Goal: Task Accomplishment & Management: Use online tool/utility

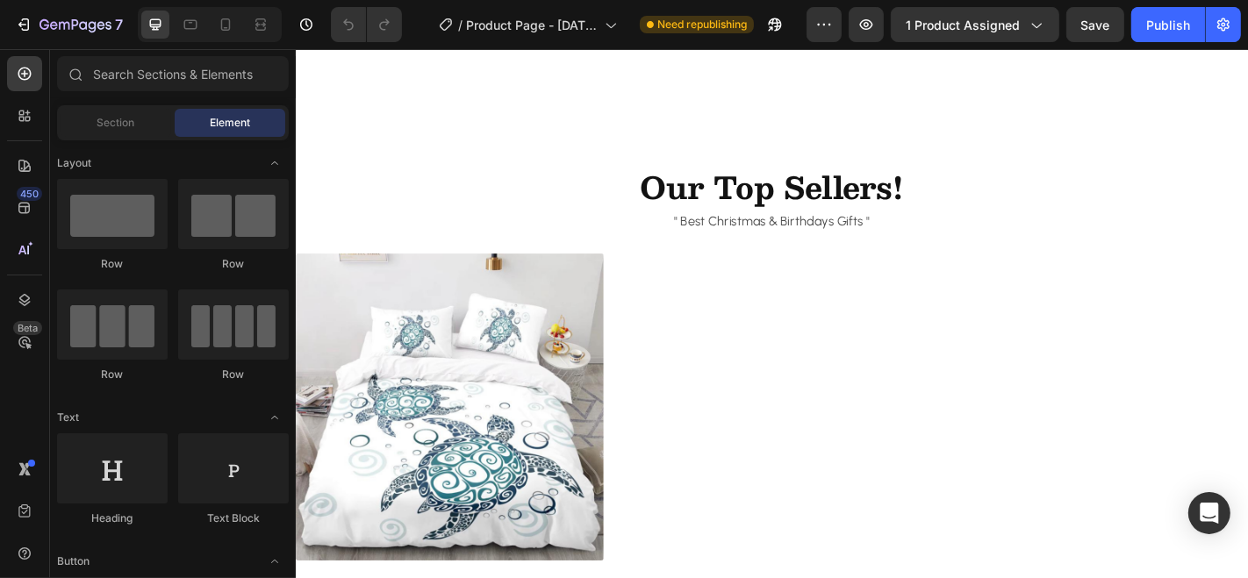
scroll to position [3016, 0]
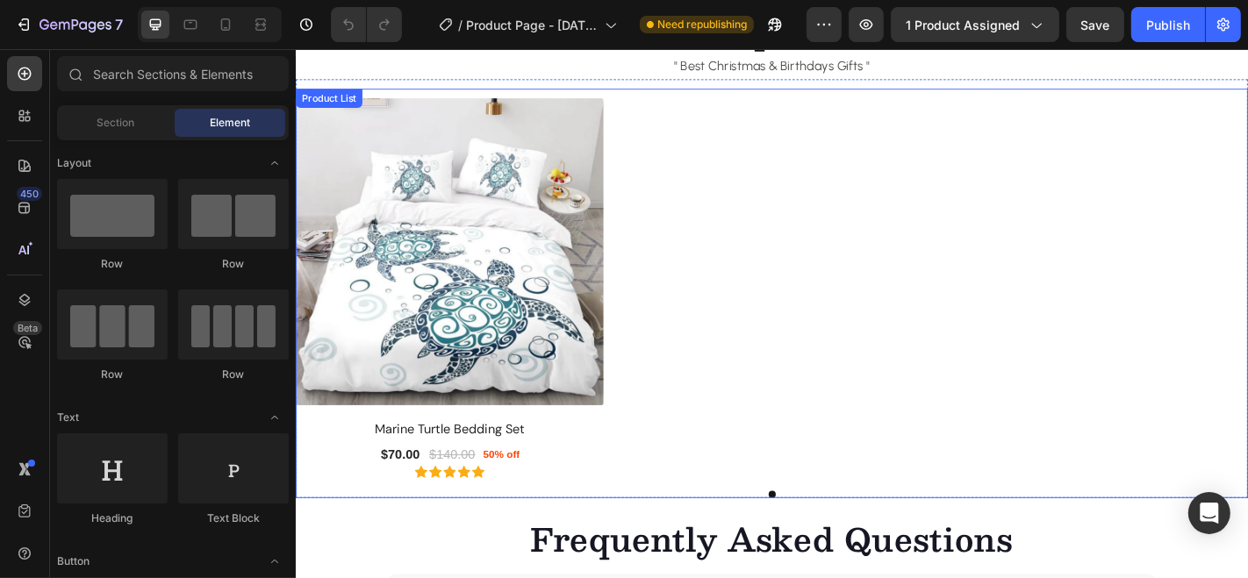
click at [784, 275] on div "(P) Images Marine Turtle Bedding Set (P) Title $70.00 (P) Price (P) Price $140.…" at bounding box center [821, 313] width 1053 height 421
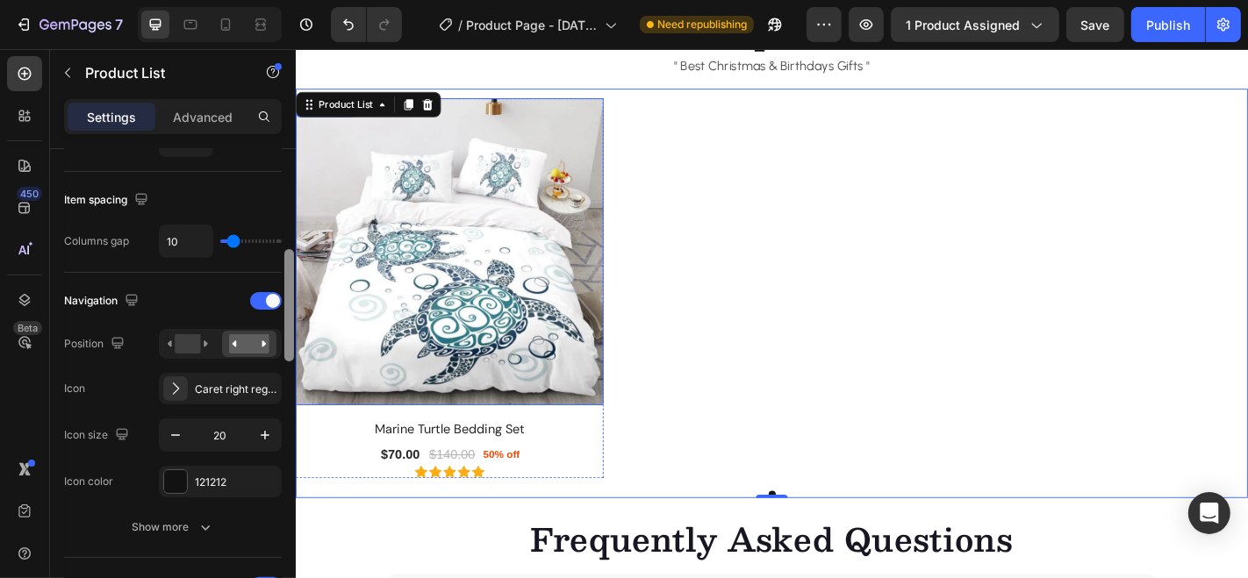
scroll to position [333, 0]
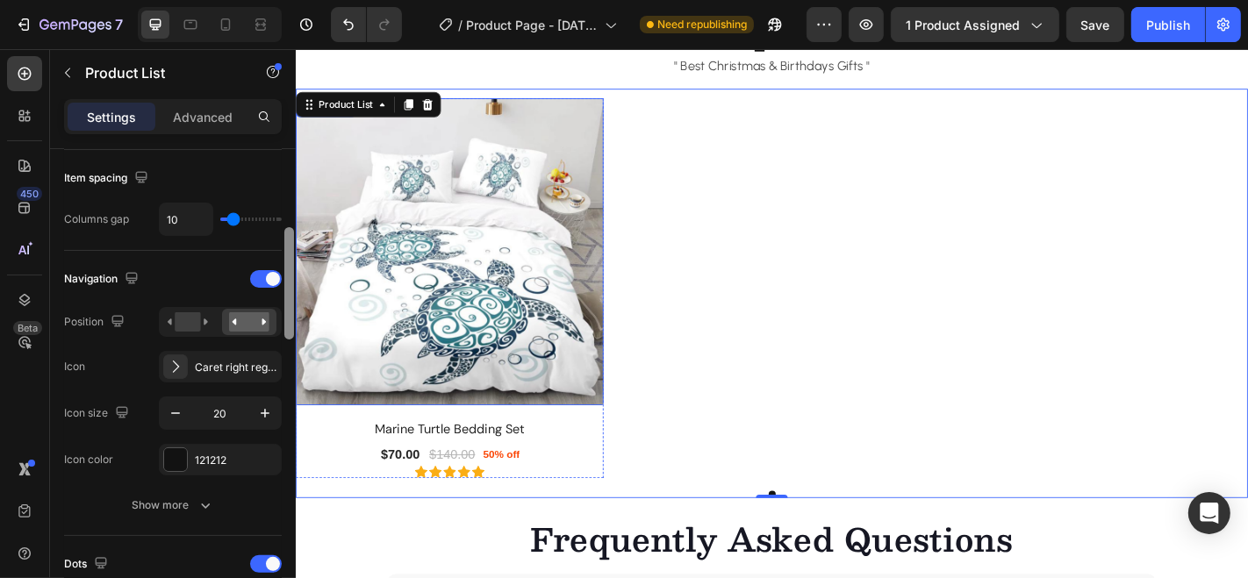
drag, startPoint x: 583, startPoint y: 254, endPoint x: 295, endPoint y: 389, distance: 317.5
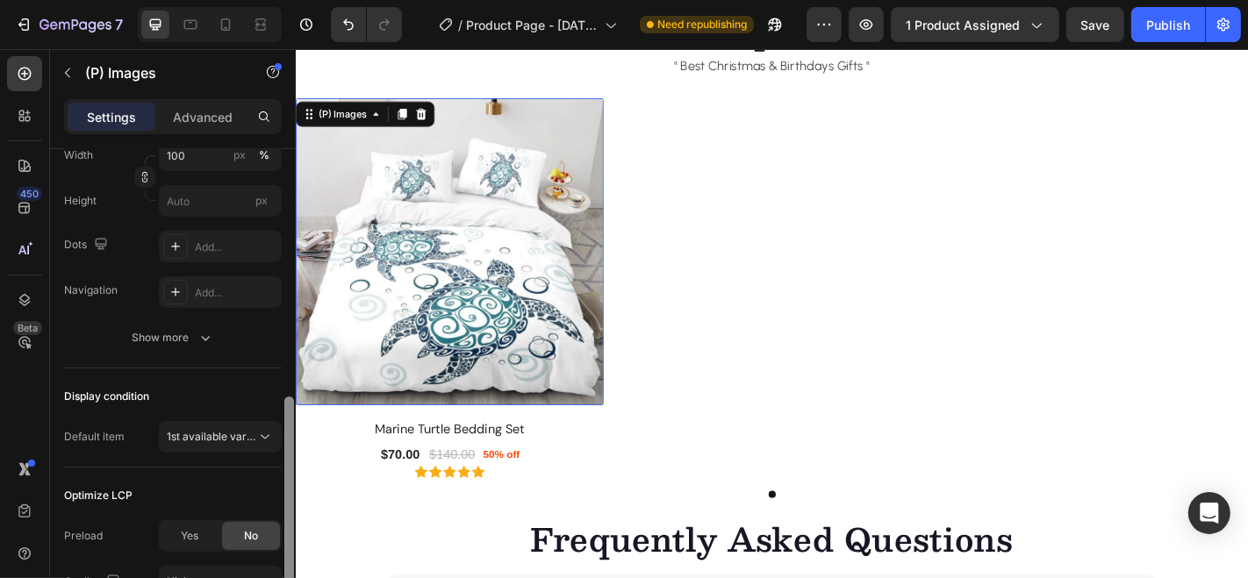
scroll to position [335, 0]
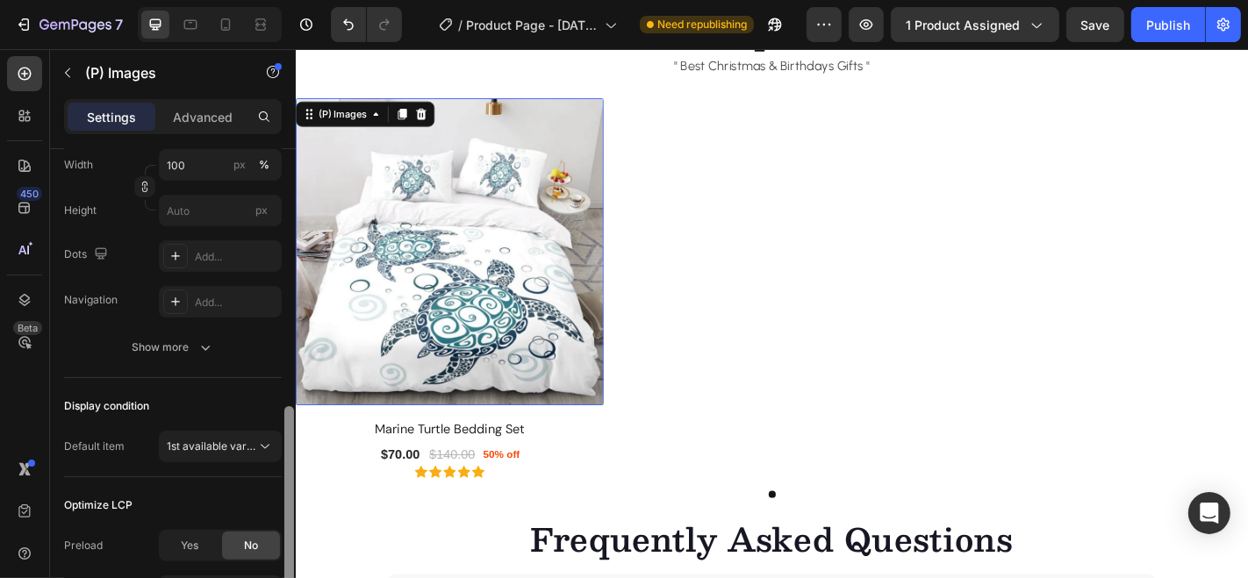
drag, startPoint x: 288, startPoint y: 435, endPoint x: 288, endPoint y: 352, distance: 83.3
click at [288, 406] on div at bounding box center [289, 522] width 10 height 233
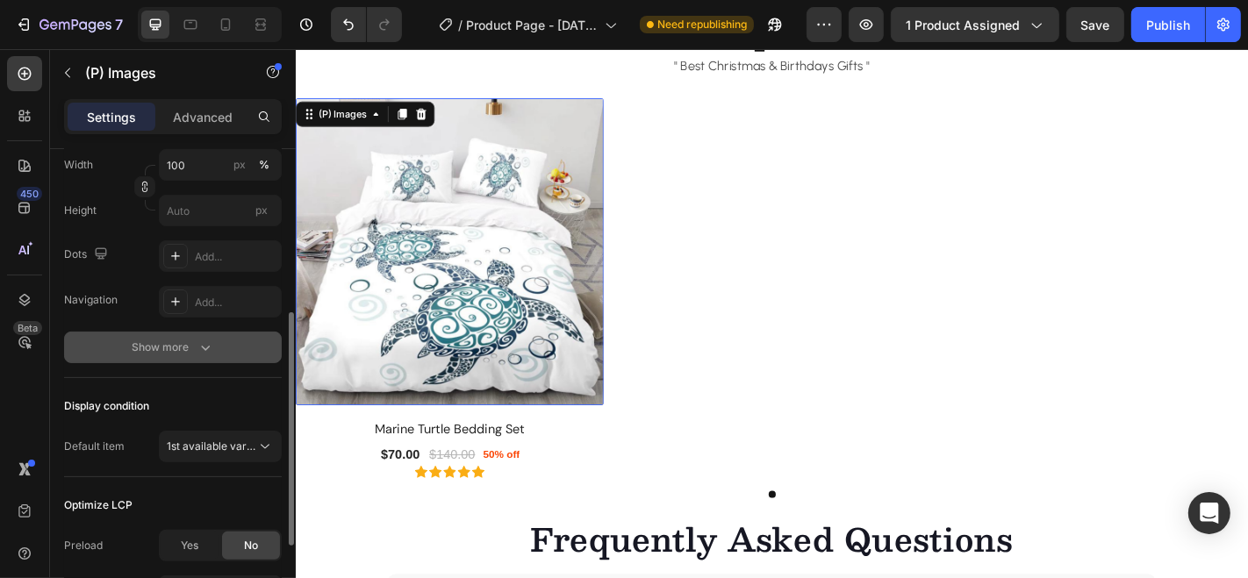
click at [202, 346] on icon "button" at bounding box center [205, 348] width 9 height 5
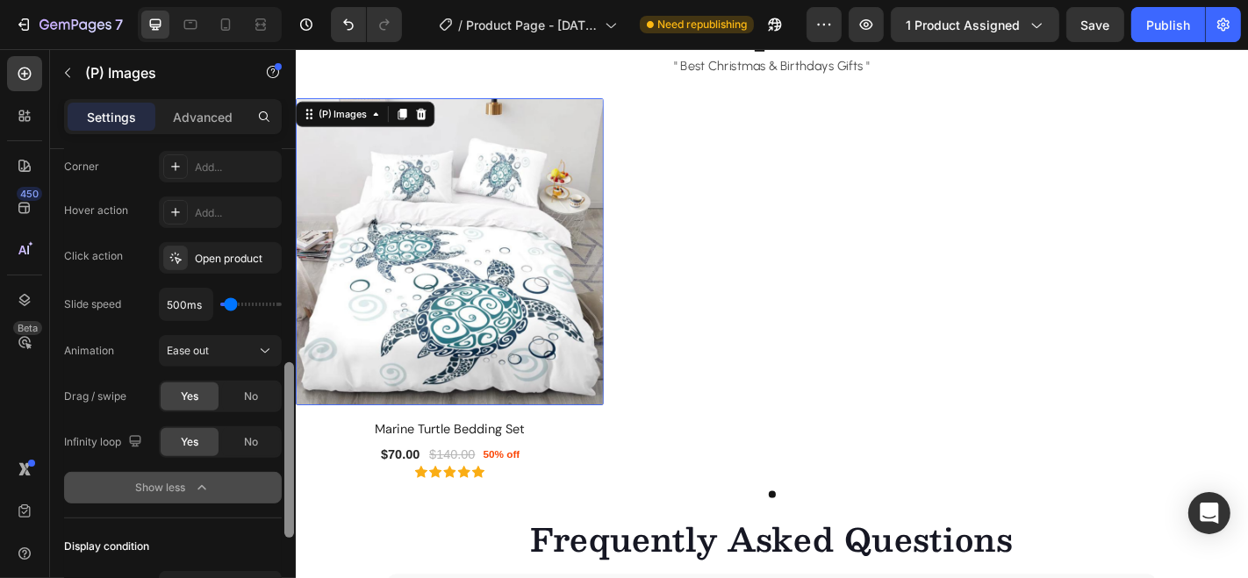
scroll to position [537, 0]
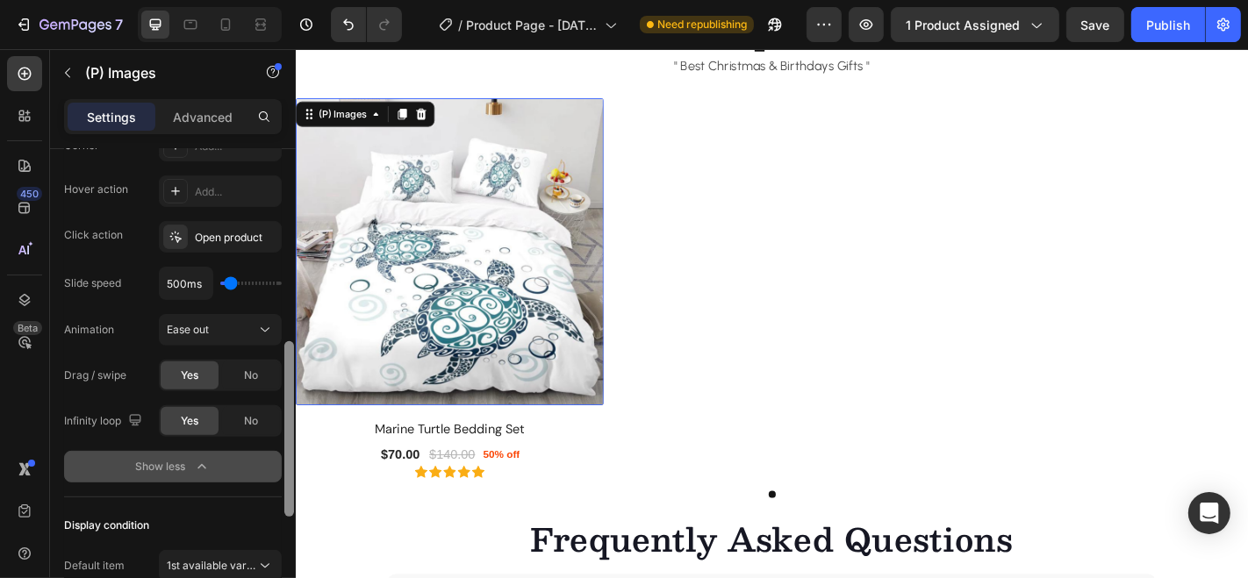
drag, startPoint x: 289, startPoint y: 437, endPoint x: 288, endPoint y: 535, distance: 98.3
click at [288, 535] on div at bounding box center [289, 386] width 13 height 480
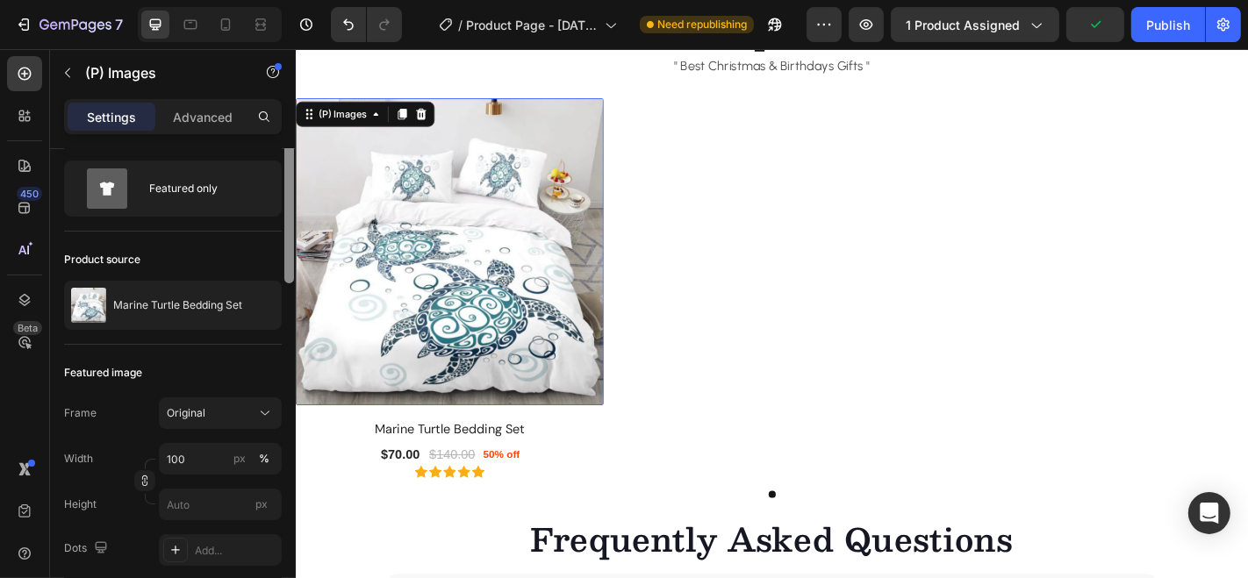
scroll to position [0, 0]
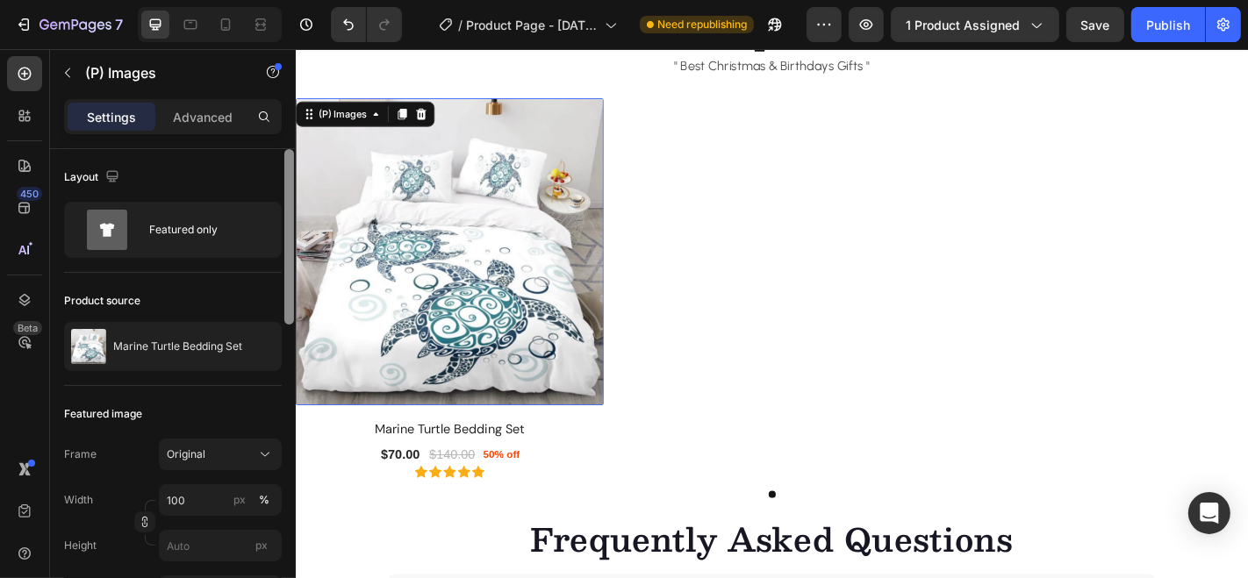
drag, startPoint x: 287, startPoint y: 492, endPoint x: 284, endPoint y: 249, distance: 243.0
click at [284, 249] on div at bounding box center [289, 236] width 10 height 175
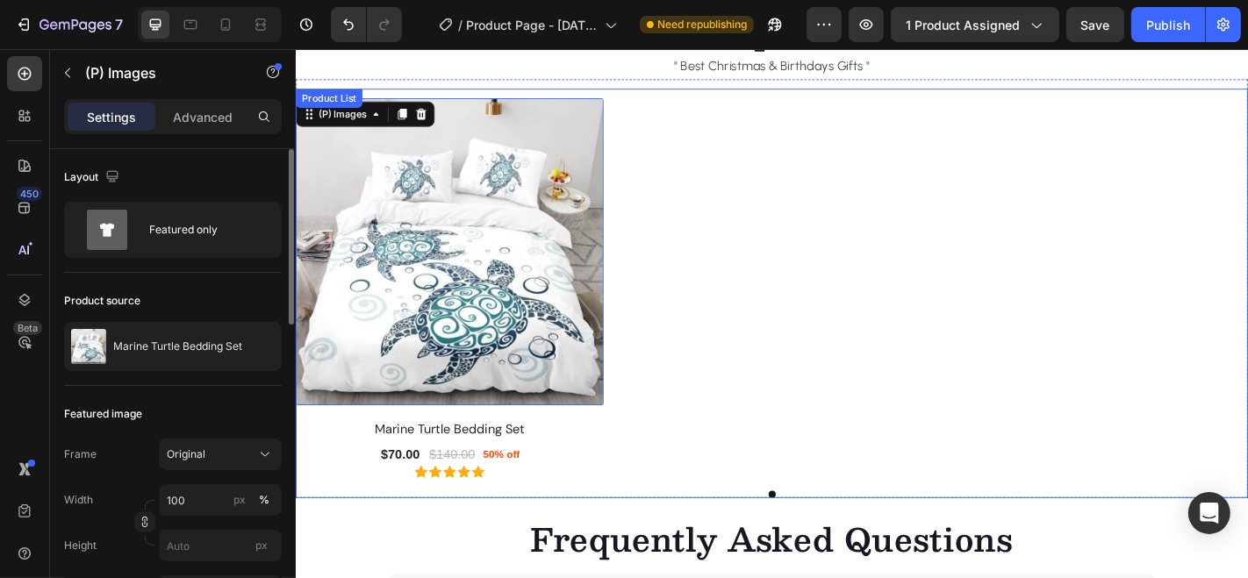
click at [783, 118] on div "(P) Images 16 Marine Turtle Bedding Set (P) Title $70.00 (P) Price (P) Price $1…" at bounding box center [821, 313] width 1053 height 421
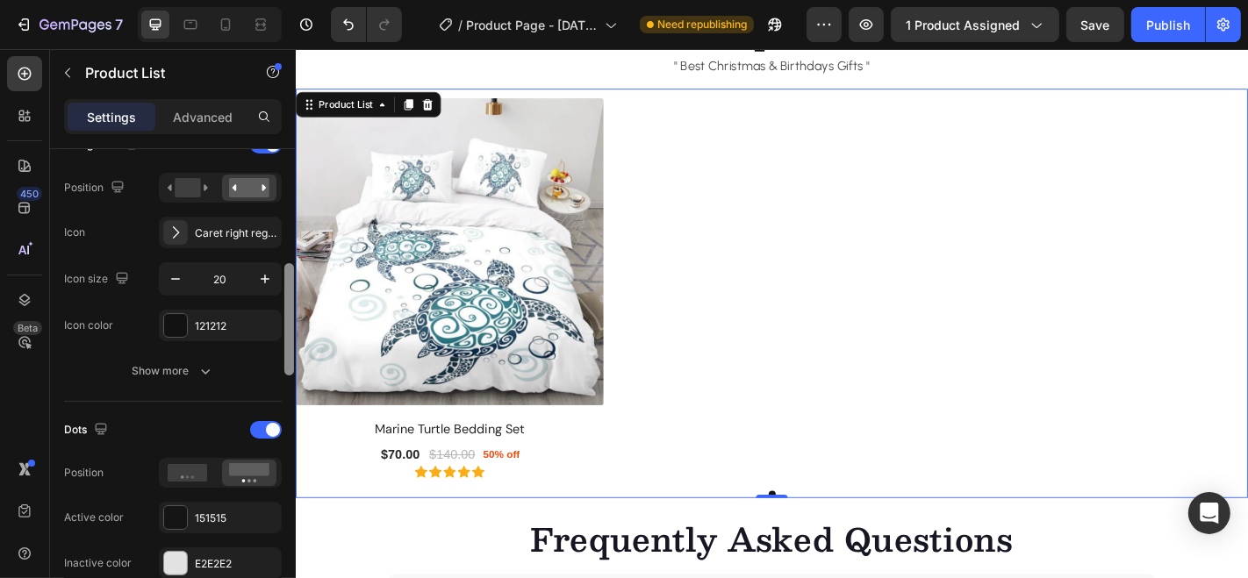
drag, startPoint x: 285, startPoint y: 211, endPoint x: 286, endPoint y: 322, distance: 111.4
click at [286, 322] on div at bounding box center [289, 319] width 10 height 112
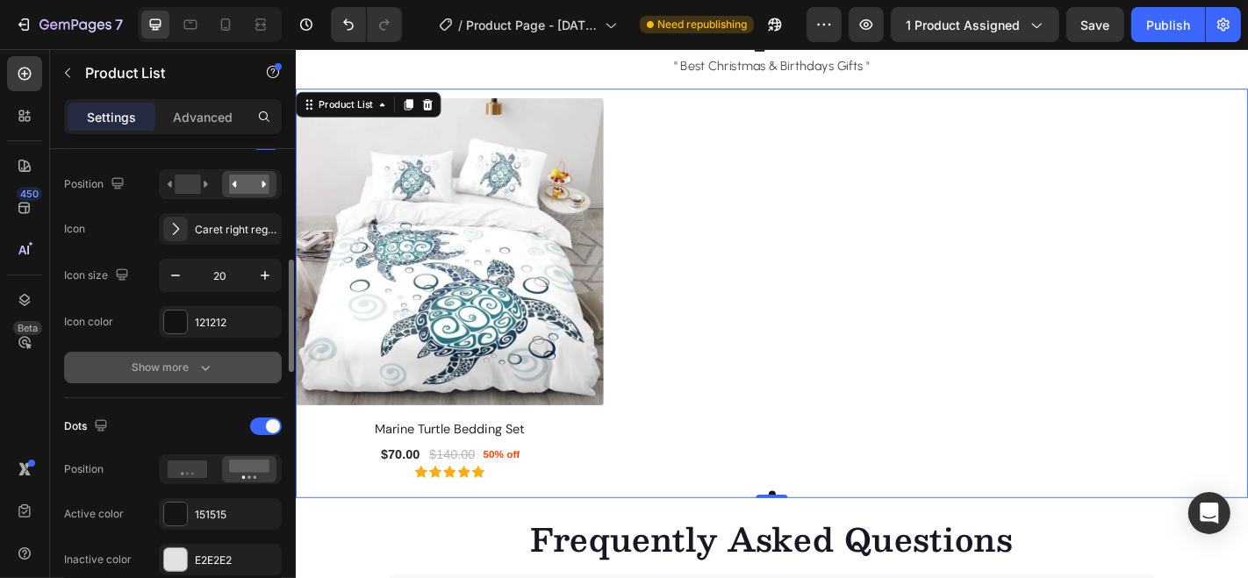
click at [202, 362] on icon "button" at bounding box center [206, 368] width 18 height 18
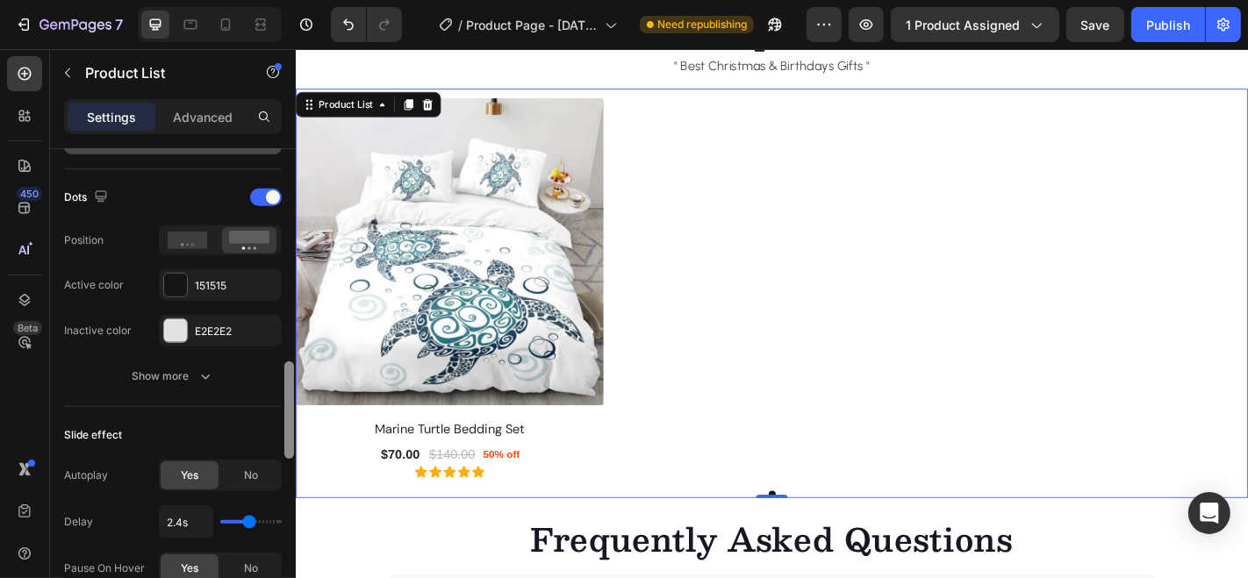
scroll to position [1025, 0]
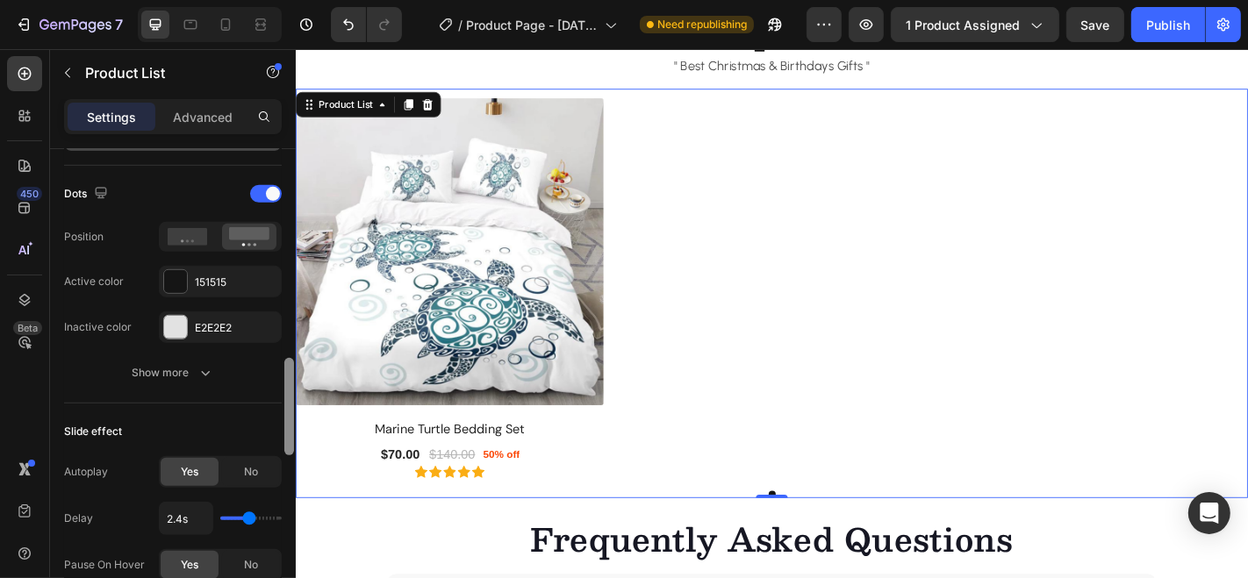
drag, startPoint x: 285, startPoint y: 291, endPoint x: 288, endPoint y: 422, distance: 130.8
click at [288, 422] on div at bounding box center [289, 406] width 10 height 97
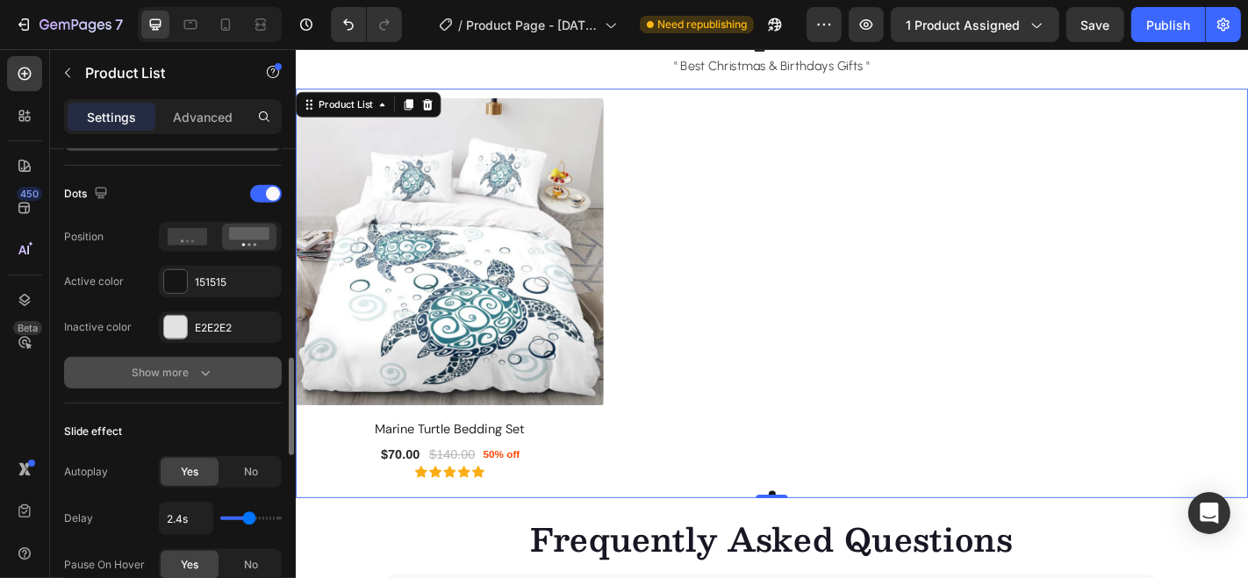
click at [202, 372] on icon "button" at bounding box center [206, 373] width 18 height 18
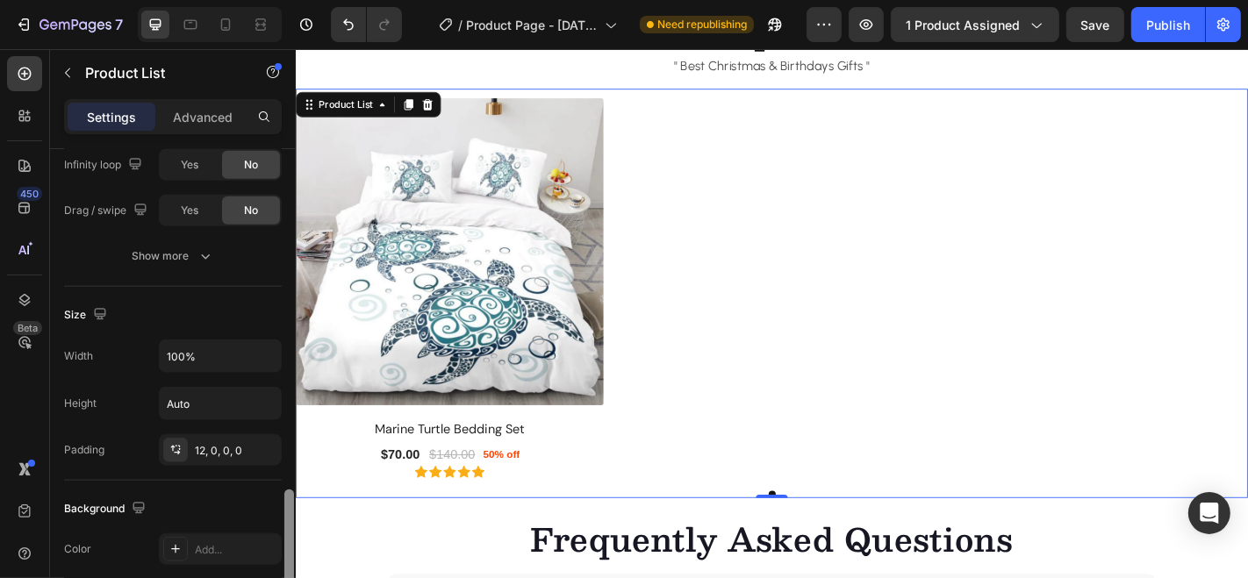
scroll to position [1641, 0]
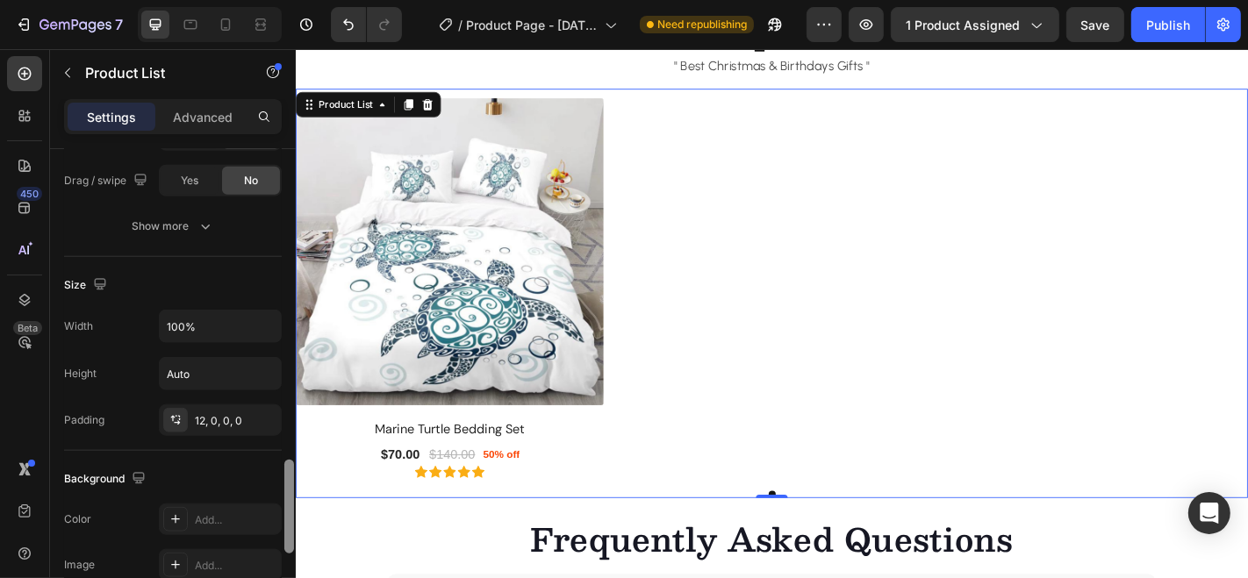
drag, startPoint x: 286, startPoint y: 406, endPoint x: 289, endPoint y: 533, distance: 126.4
click at [289, 533] on div at bounding box center [289, 507] width 10 height 94
click at [220, 413] on div "12, 0, 0, 0" at bounding box center [220, 421] width 51 height 16
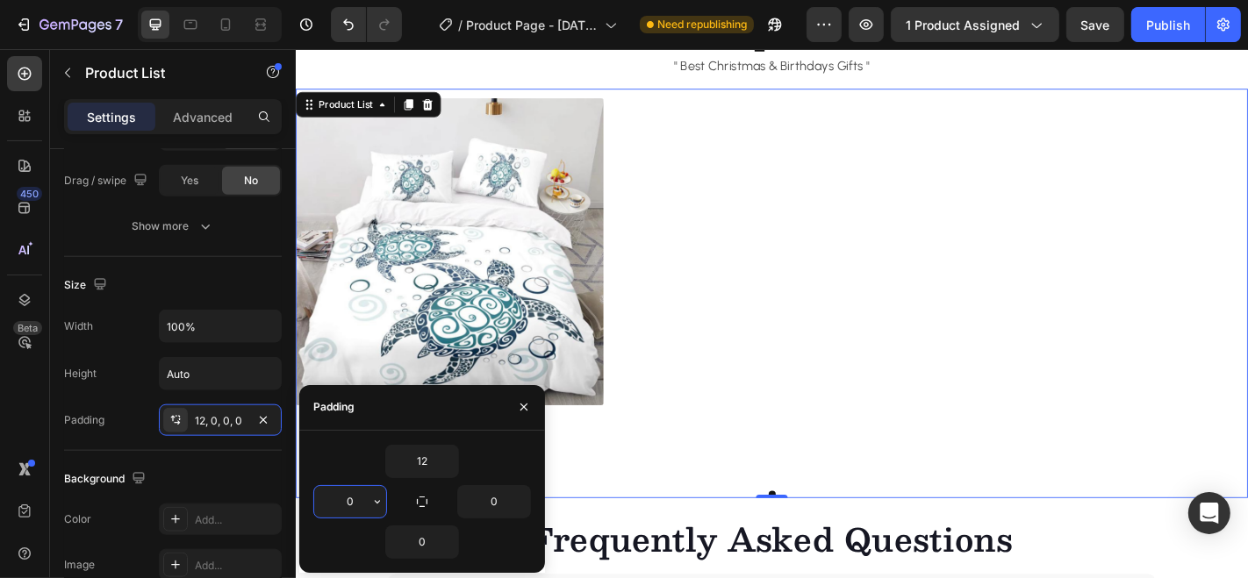
click at [361, 502] on input "0" at bounding box center [350, 502] width 72 height 32
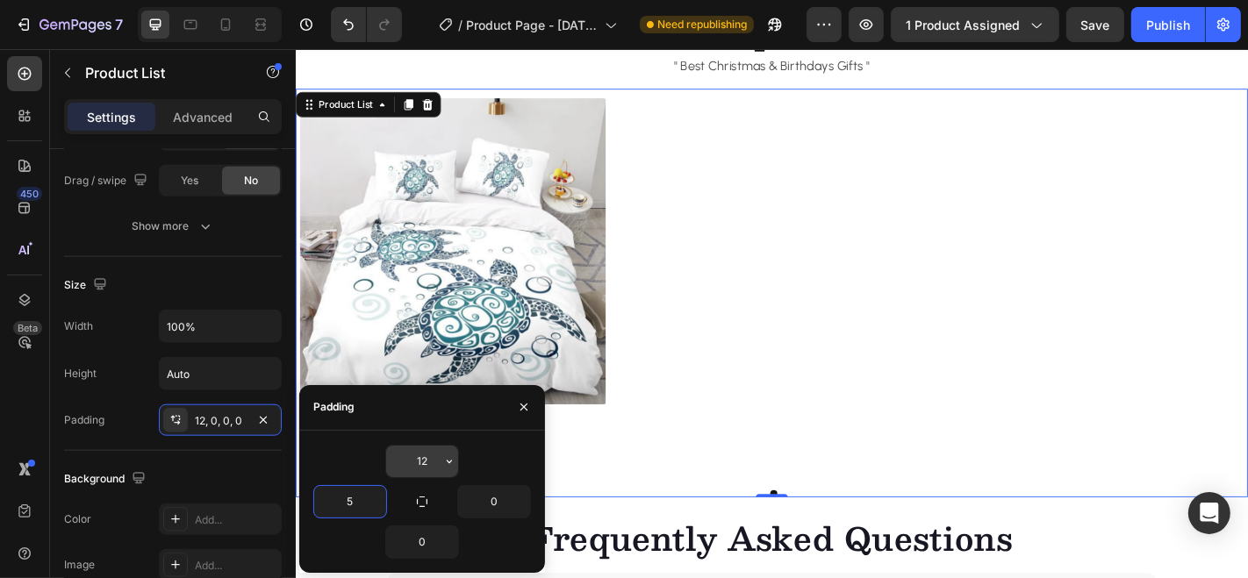
type input "5"
click at [436, 456] on input "12" at bounding box center [422, 462] width 72 height 32
type input "0"
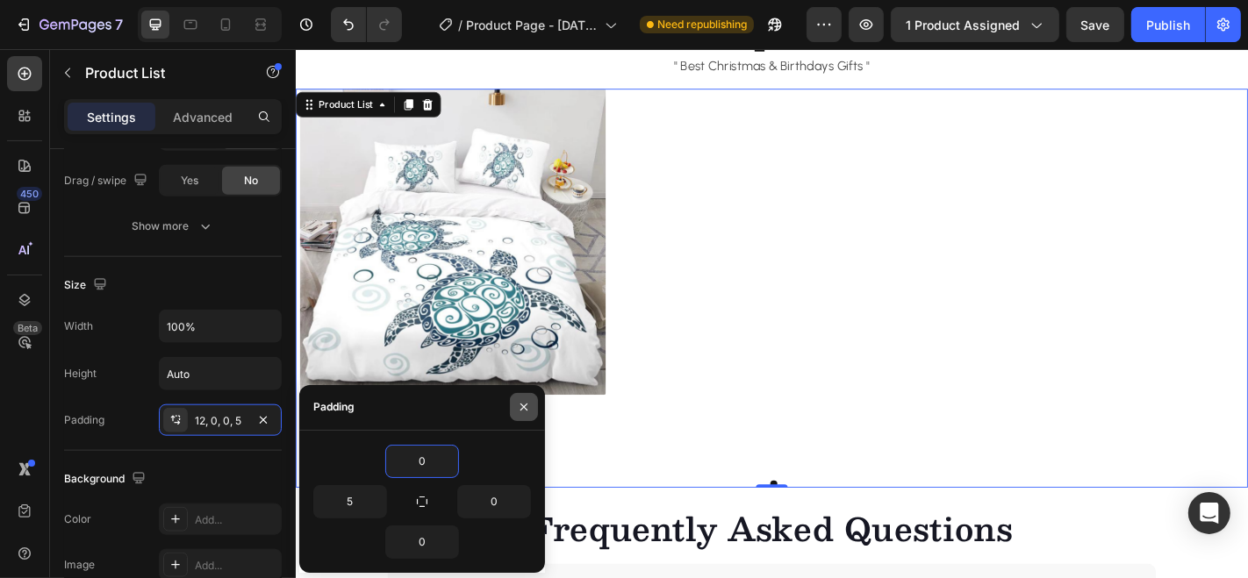
click at [524, 404] on icon "button" at bounding box center [524, 407] width 14 height 14
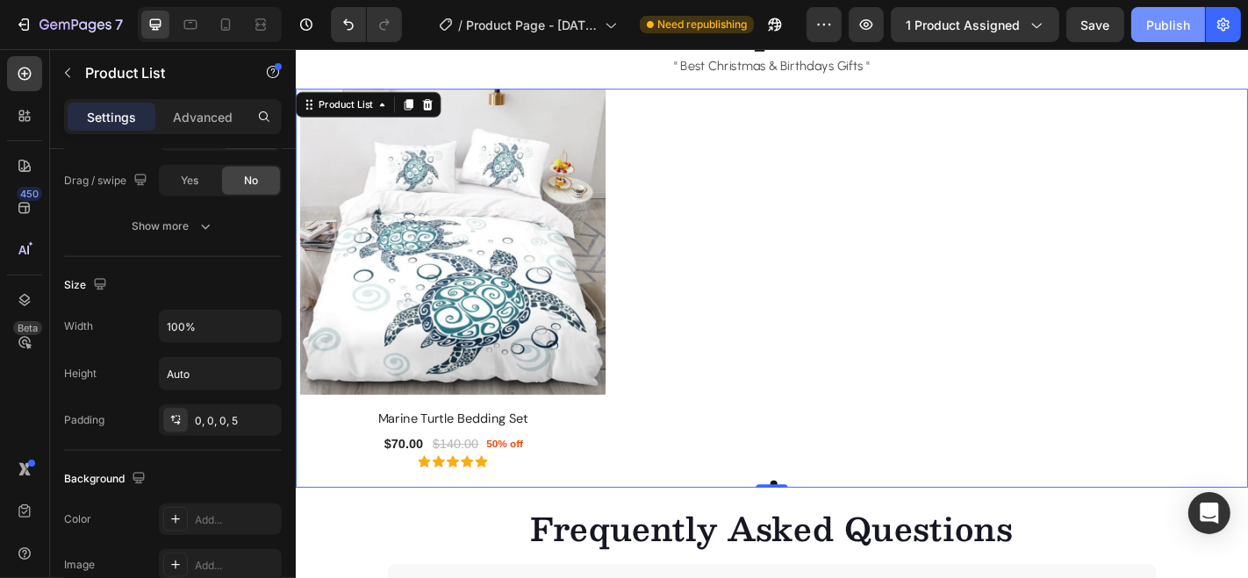
click at [1165, 29] on div "Publish" at bounding box center [1168, 25] width 44 height 18
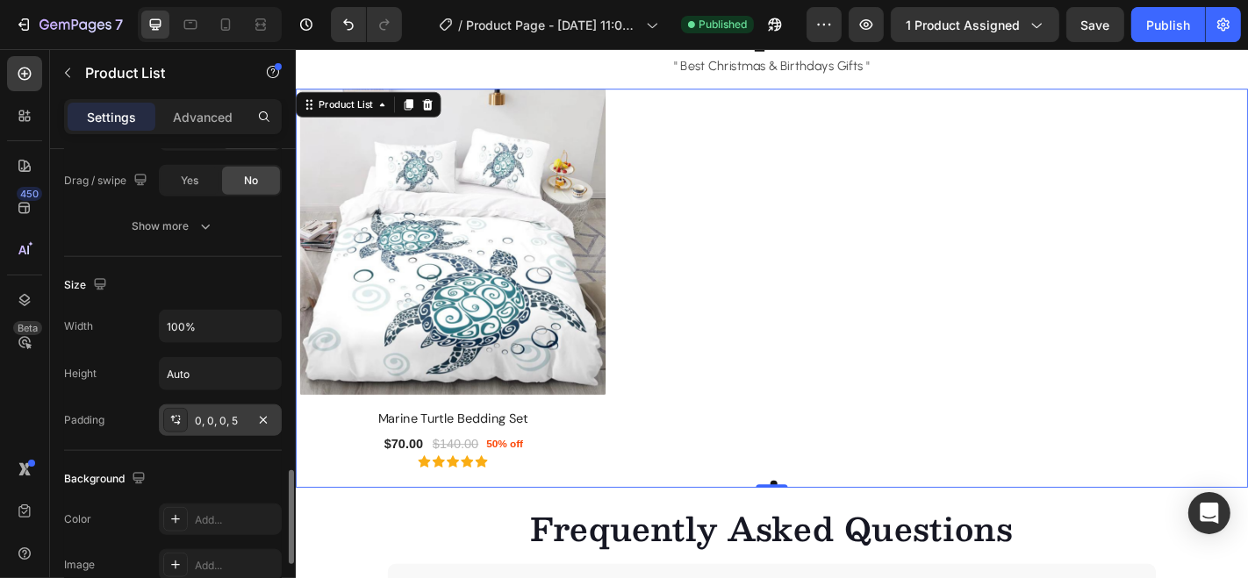
click at [250, 413] on div "0, 0, 0, 5" at bounding box center [220, 420] width 123 height 32
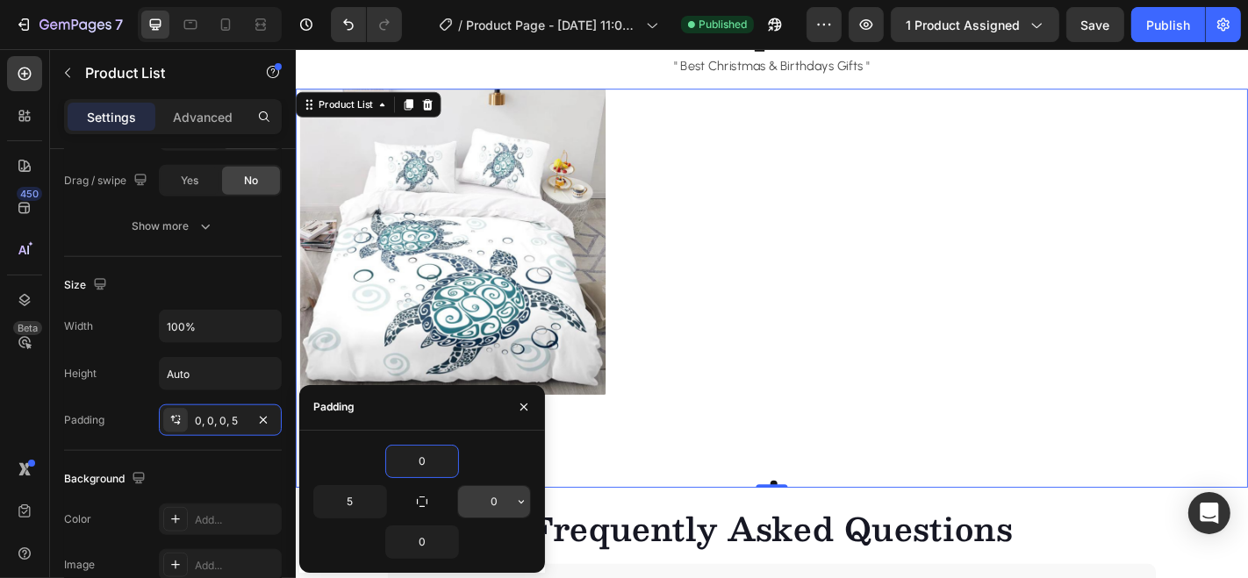
click at [508, 498] on input "0" at bounding box center [494, 502] width 72 height 32
type input "5"
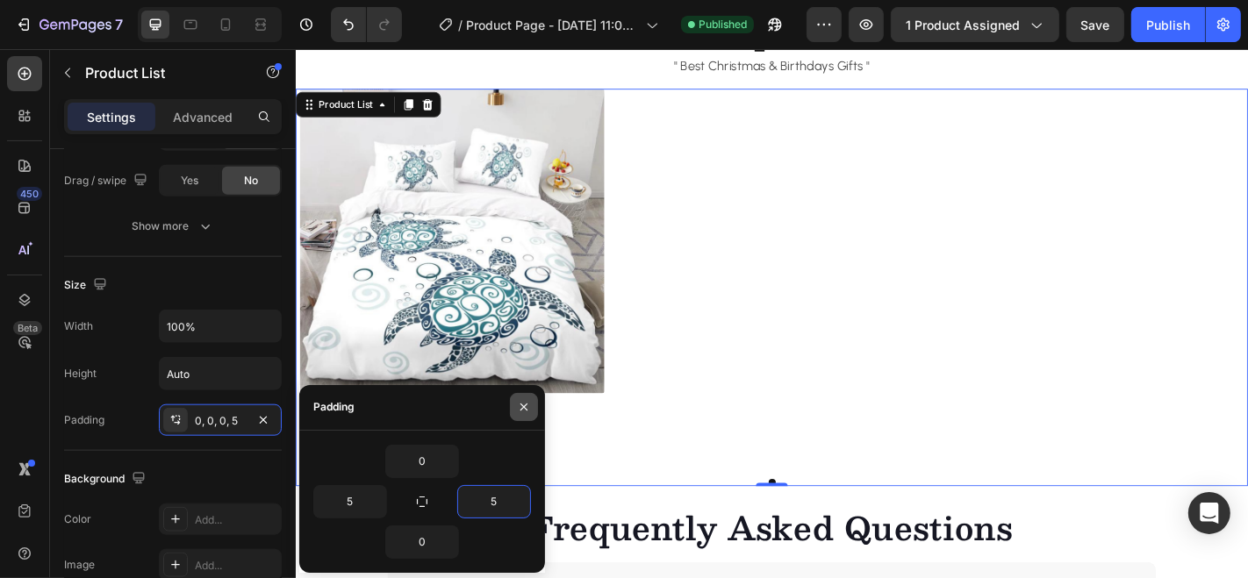
click at [519, 404] on icon "button" at bounding box center [524, 407] width 14 height 14
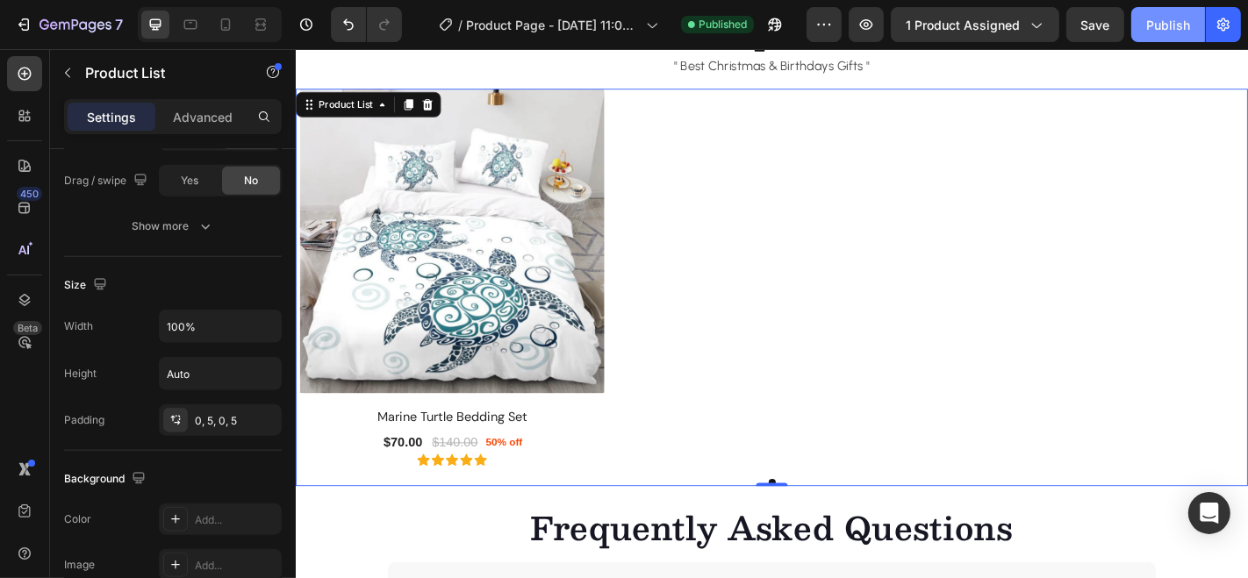
click at [1166, 26] on div "Publish" at bounding box center [1168, 25] width 44 height 18
click at [839, 167] on div "(P) Images Marine Turtle Bedding Set (P) Title $70.00 (P) Price (P) Price $140.…" at bounding box center [821, 301] width 1044 height 418
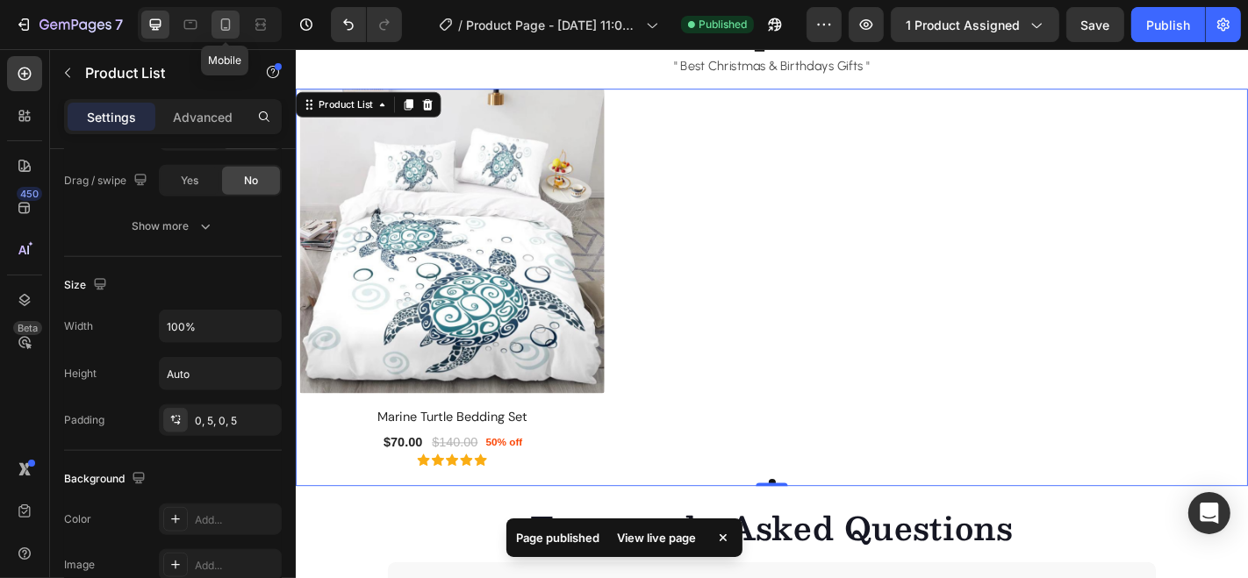
click at [223, 14] on div at bounding box center [225, 25] width 28 height 28
type input "1"
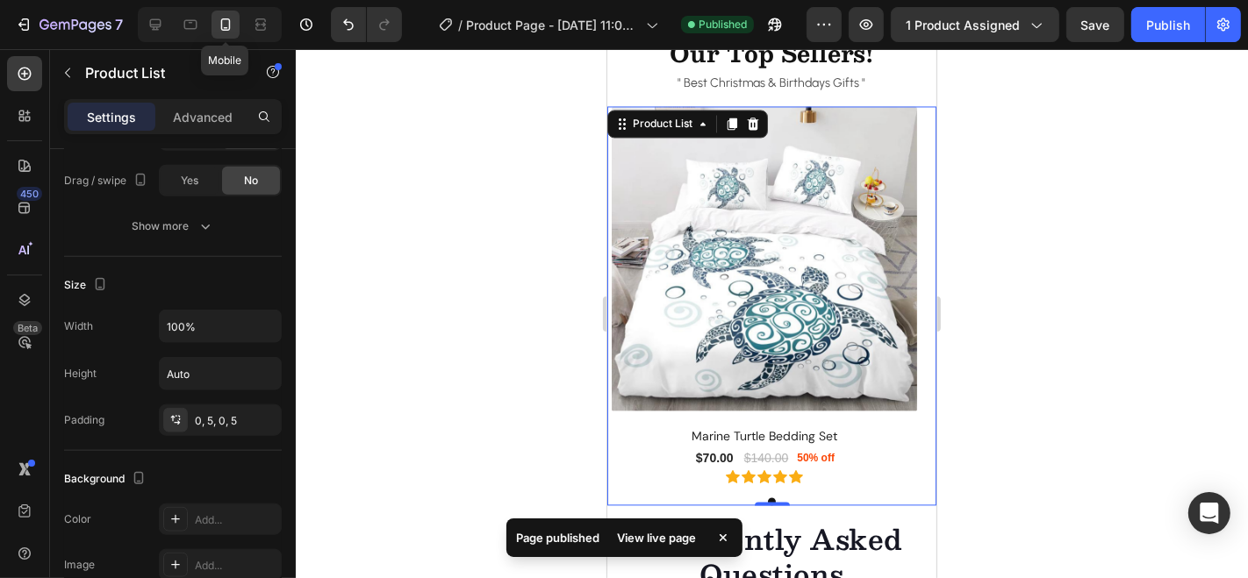
scroll to position [3011, 0]
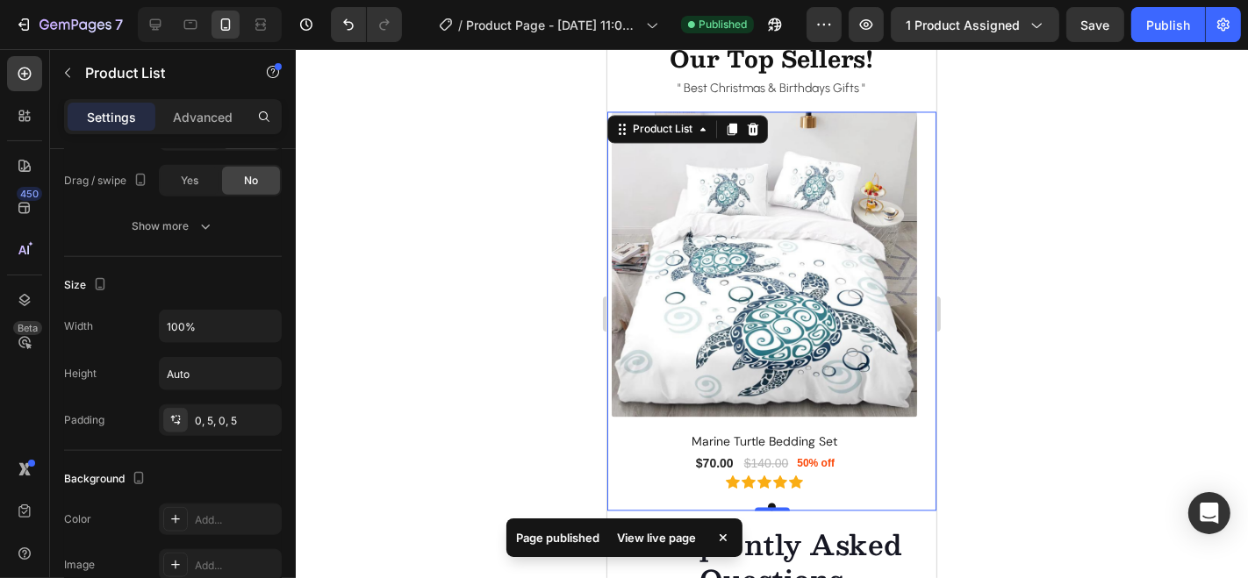
click at [1055, 111] on div at bounding box center [772, 313] width 952 height 529
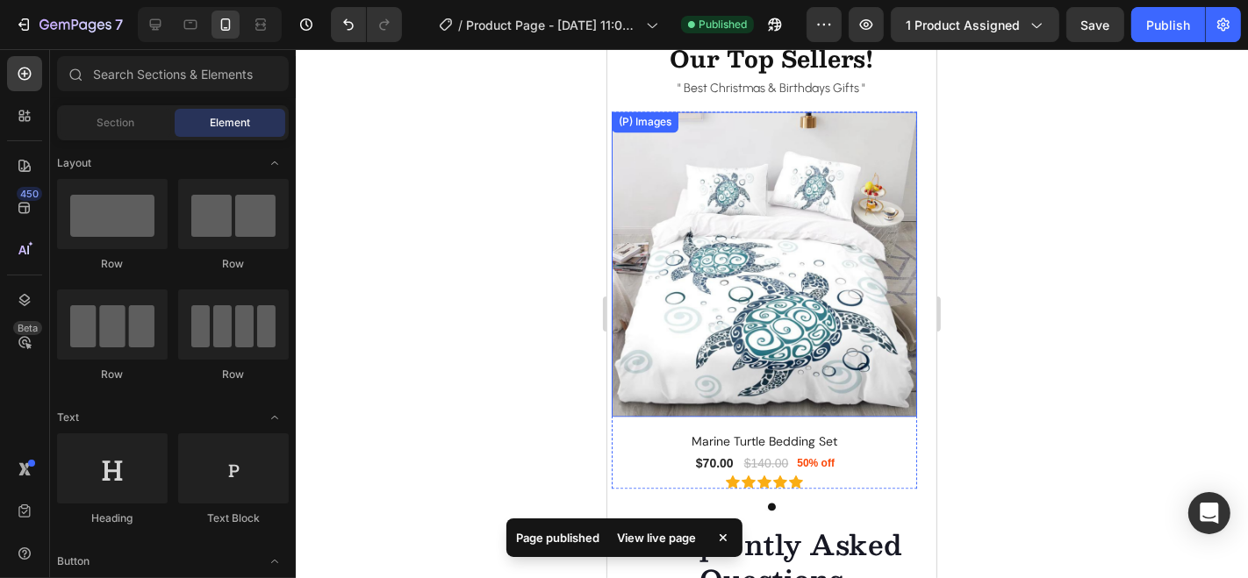
click at [798, 151] on img at bounding box center [763, 263] width 305 height 305
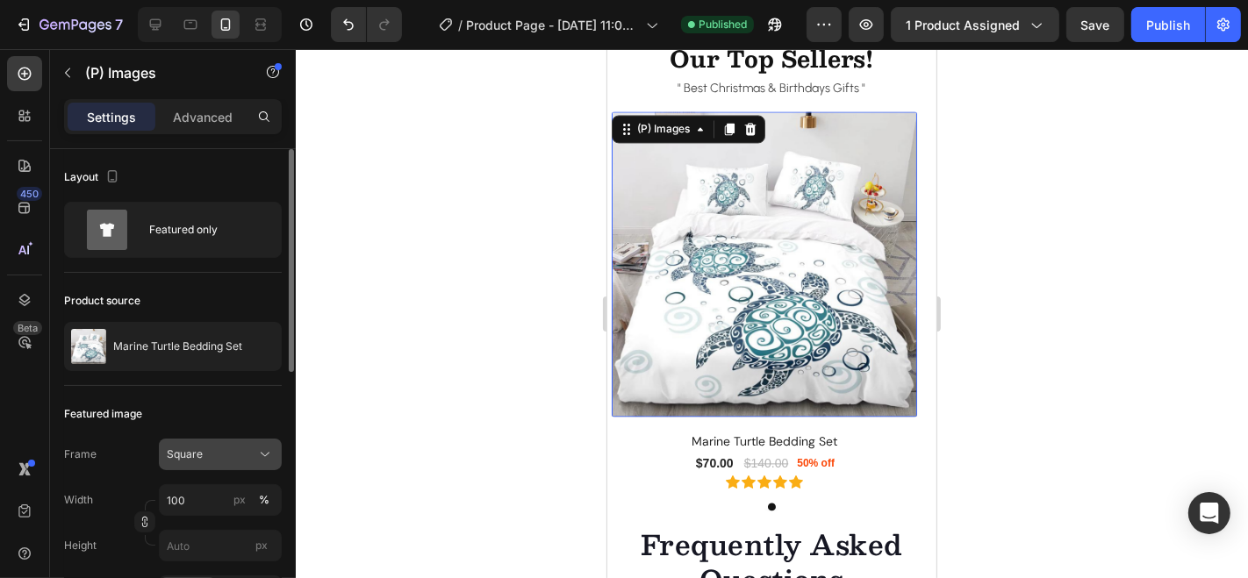
click at [254, 451] on div "Square" at bounding box center [220, 455] width 107 height 18
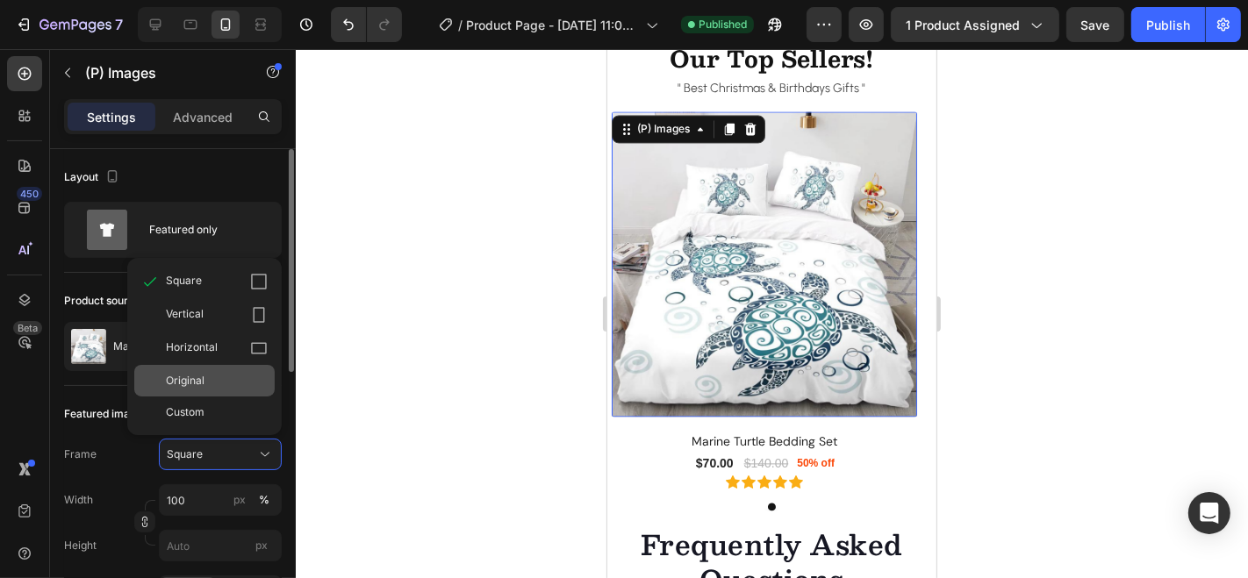
click at [191, 383] on span "Original" at bounding box center [185, 381] width 39 height 16
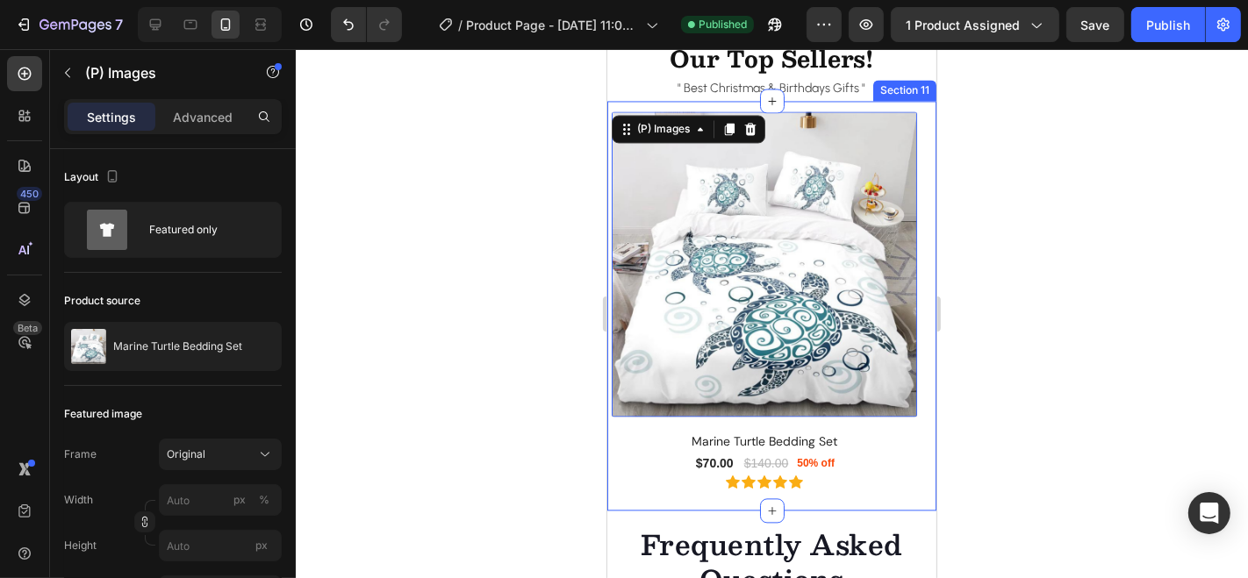
click at [916, 108] on div "(P) Images 16 Marine Turtle Bedding Set (P) Title $70.00 (P) Price (P) Price $1…" at bounding box center [770, 305] width 329 height 410
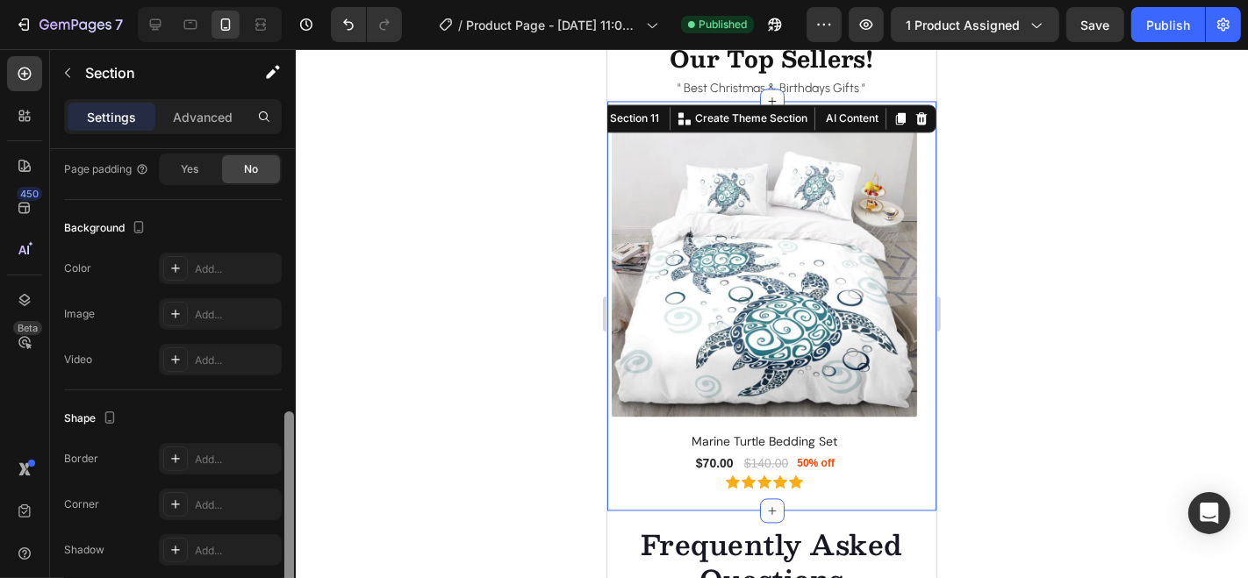
scroll to position [501, 0]
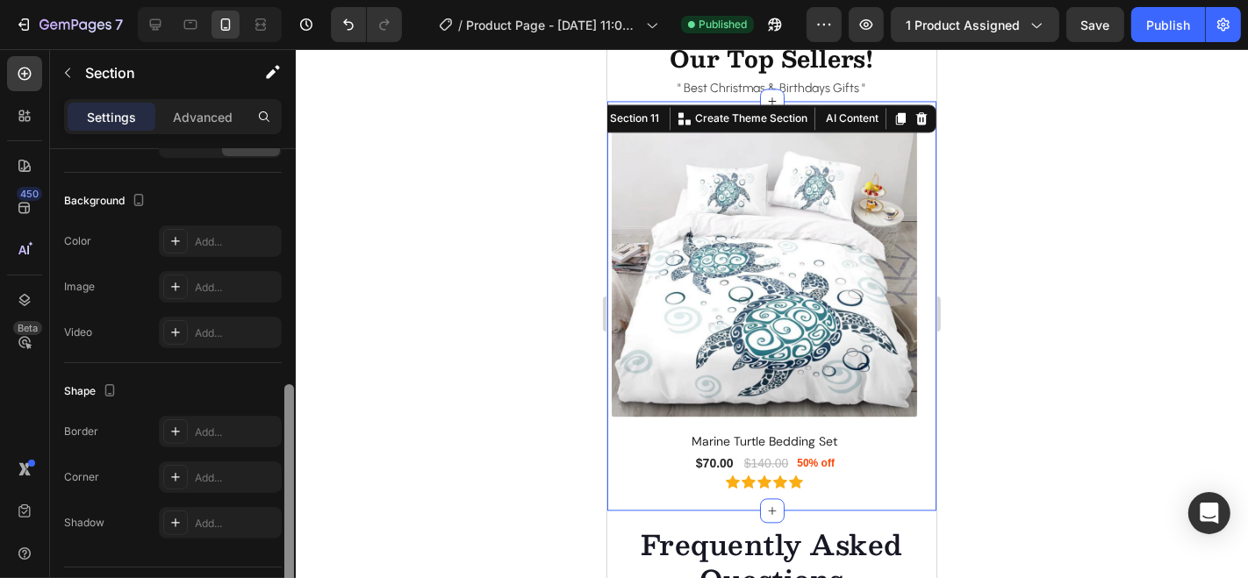
drag, startPoint x: 286, startPoint y: 198, endPoint x: 285, endPoint y: 433, distance: 235.1
click at [285, 433] on div at bounding box center [289, 496] width 10 height 225
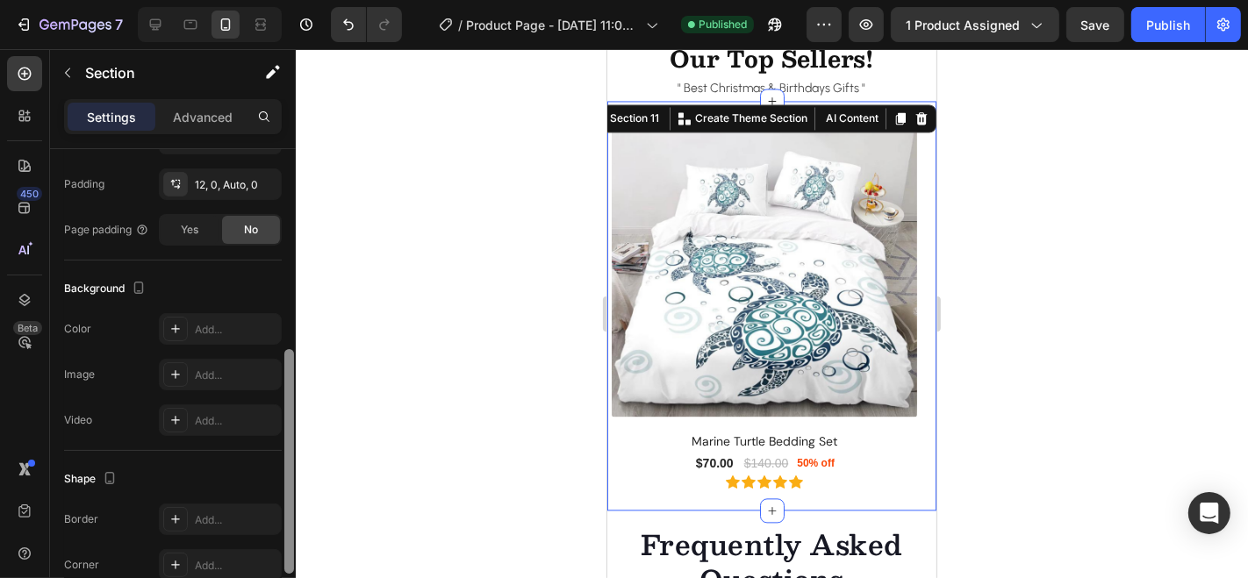
scroll to position [403, 0]
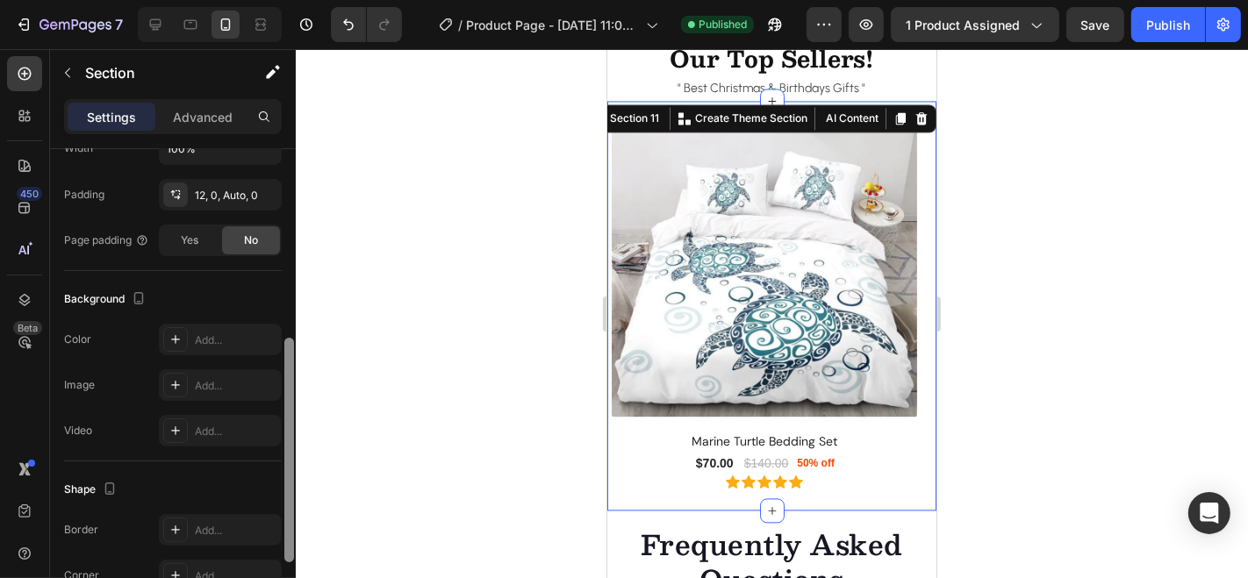
drag, startPoint x: 285, startPoint y: 433, endPoint x: 286, endPoint y: 387, distance: 46.5
click at [286, 387] on div at bounding box center [289, 450] width 10 height 225
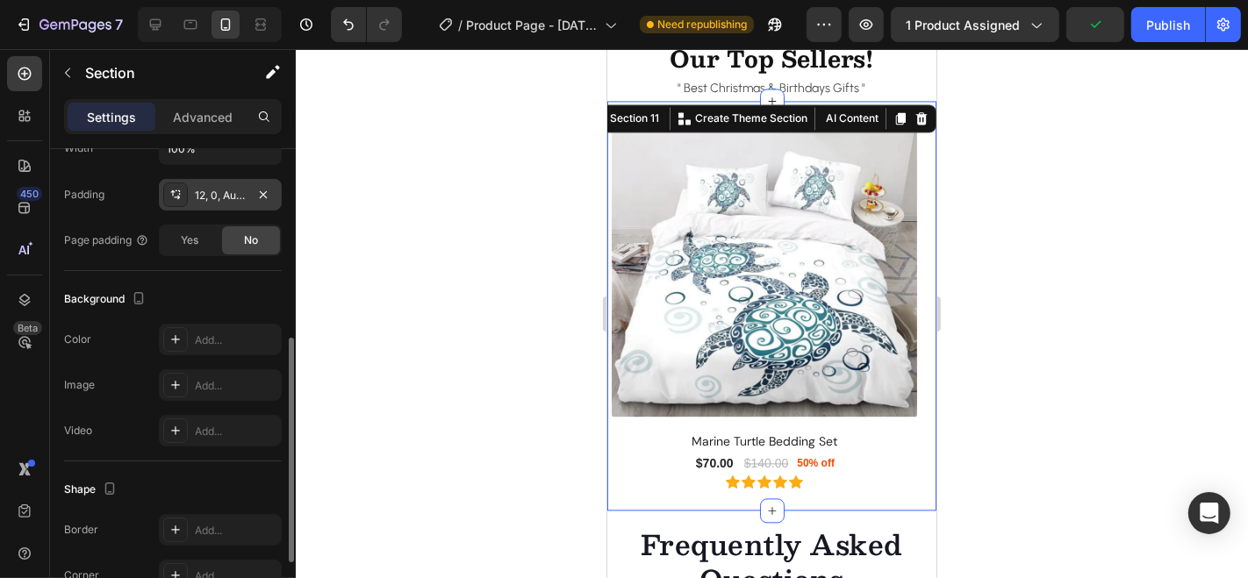
click at [215, 194] on div "12, 0, Auto, 0" at bounding box center [220, 196] width 51 height 16
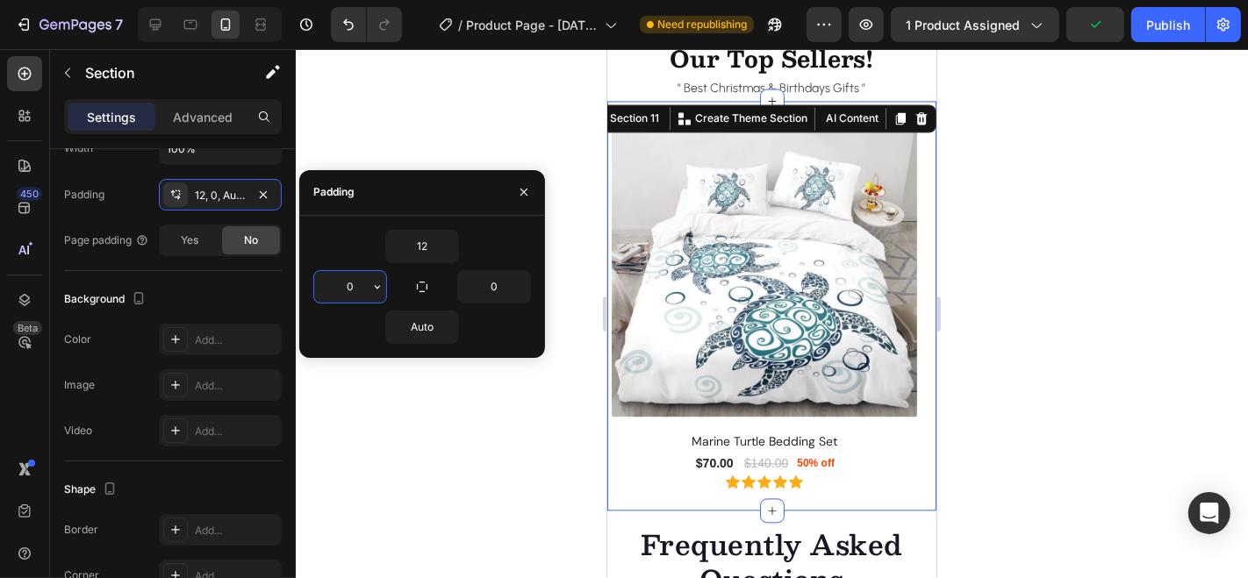
click at [363, 288] on input "0" at bounding box center [350, 287] width 72 height 32
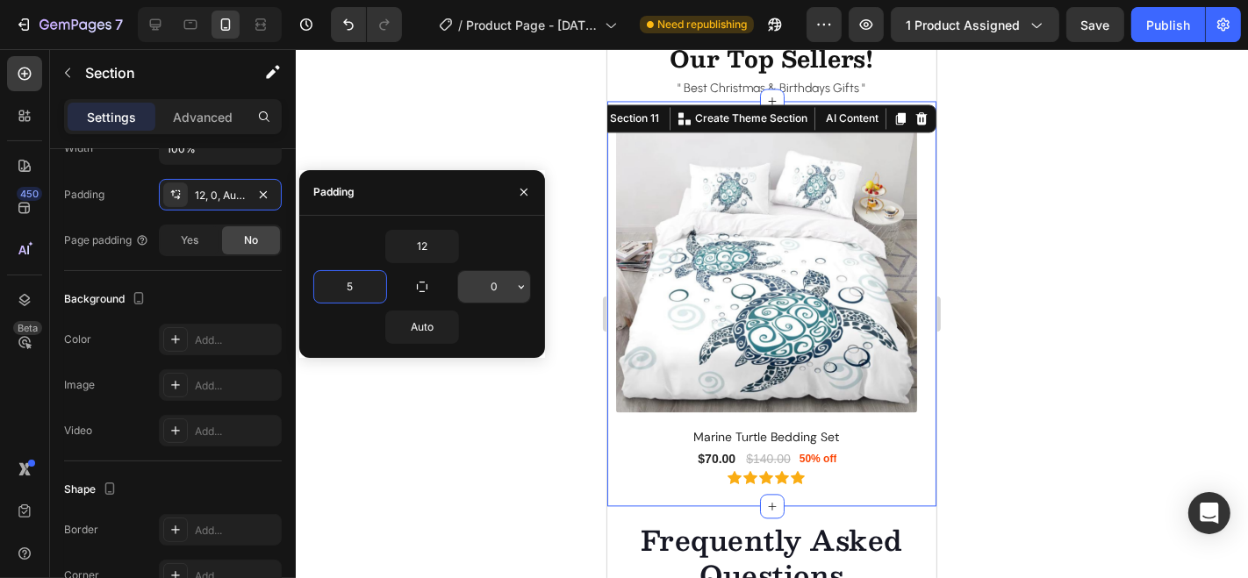
type input "5"
click at [502, 290] on input "0" at bounding box center [494, 287] width 72 height 32
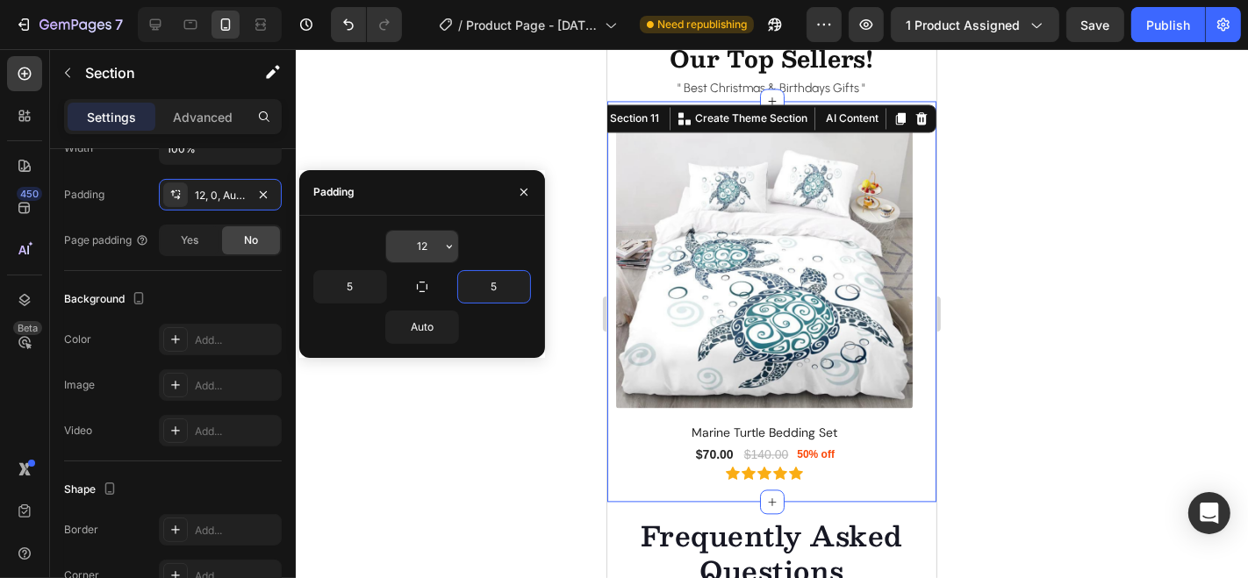
type input "5"
click at [421, 239] on input "12" at bounding box center [422, 247] width 72 height 32
click at [457, 244] on button "button" at bounding box center [449, 247] width 18 height 32
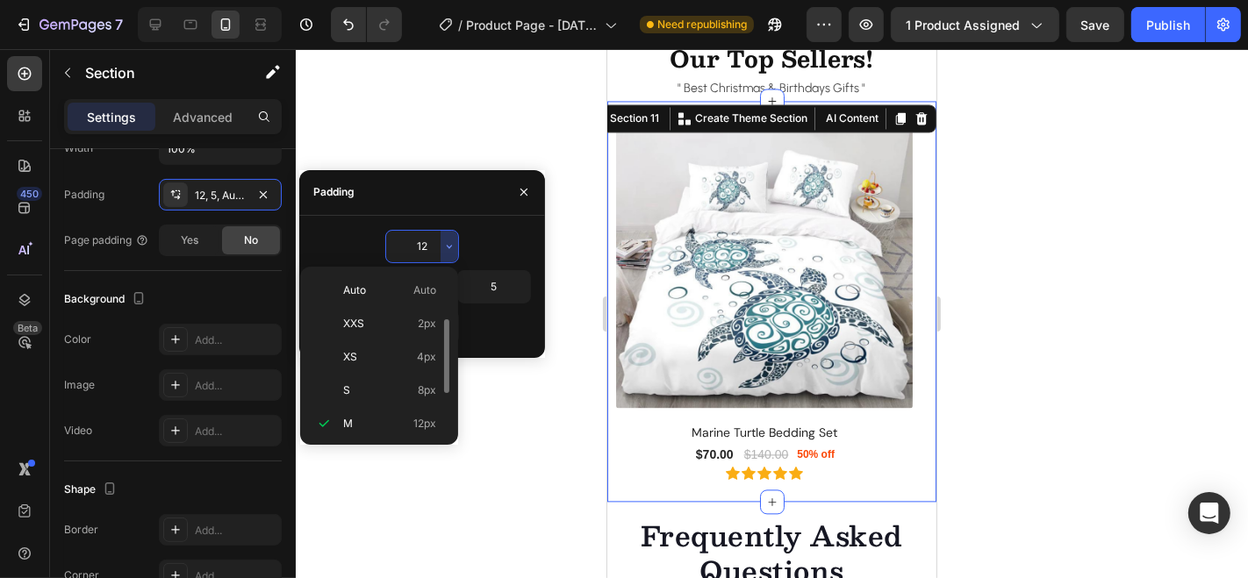
scroll to position [32, 0]
click at [386, 290] on p "XXS 2px" at bounding box center [389, 292] width 93 height 16
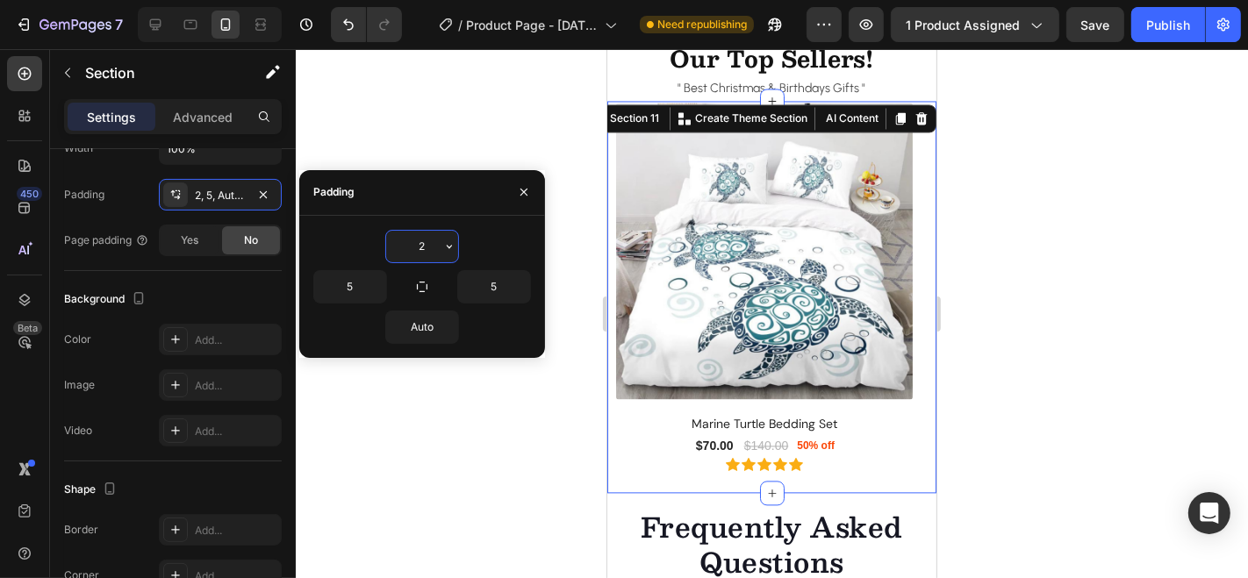
click at [431, 250] on input "2" at bounding box center [422, 247] width 72 height 32
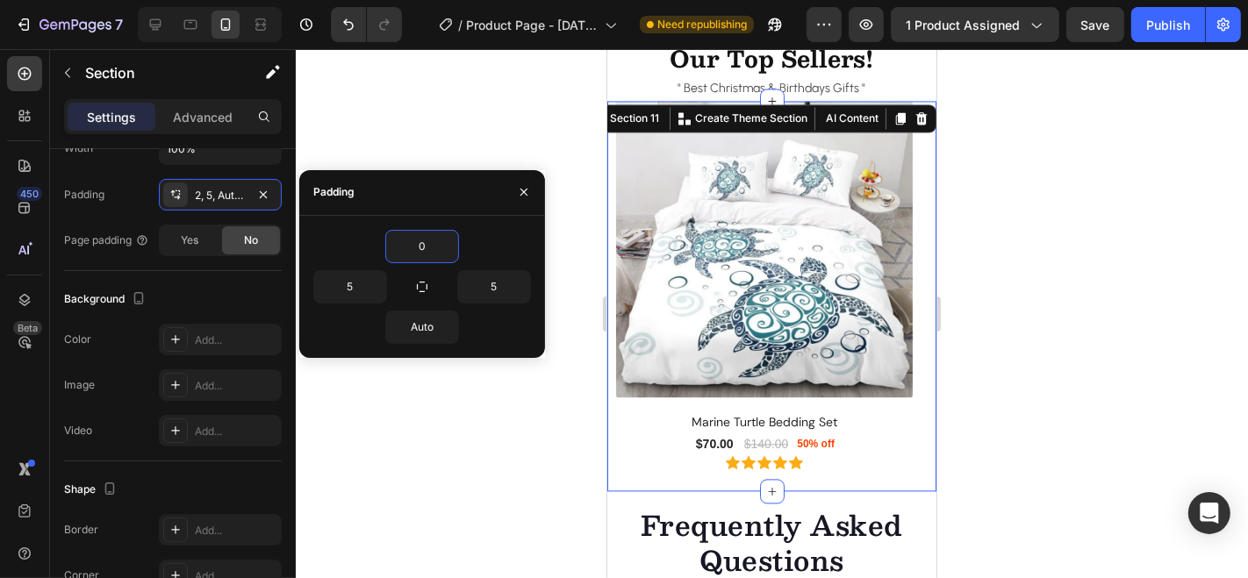
type input "0"
click at [474, 219] on div "0 5 5 Auto" at bounding box center [422, 287] width 246 height 142
click at [524, 186] on icon "button" at bounding box center [524, 192] width 14 height 14
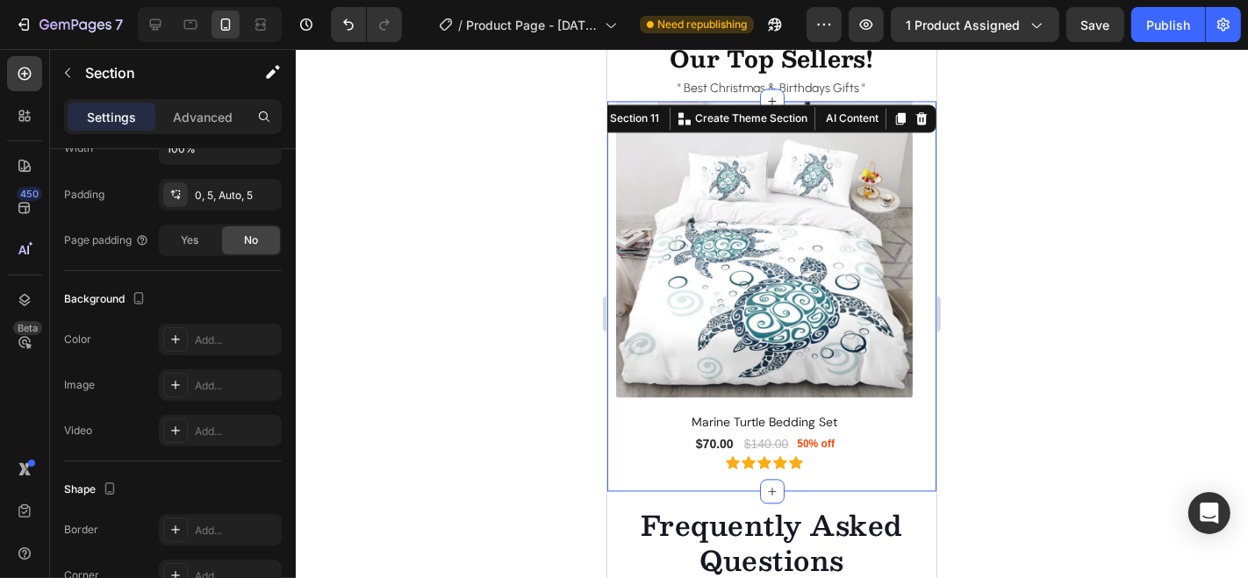
click at [524, 186] on div at bounding box center [772, 313] width 952 height 529
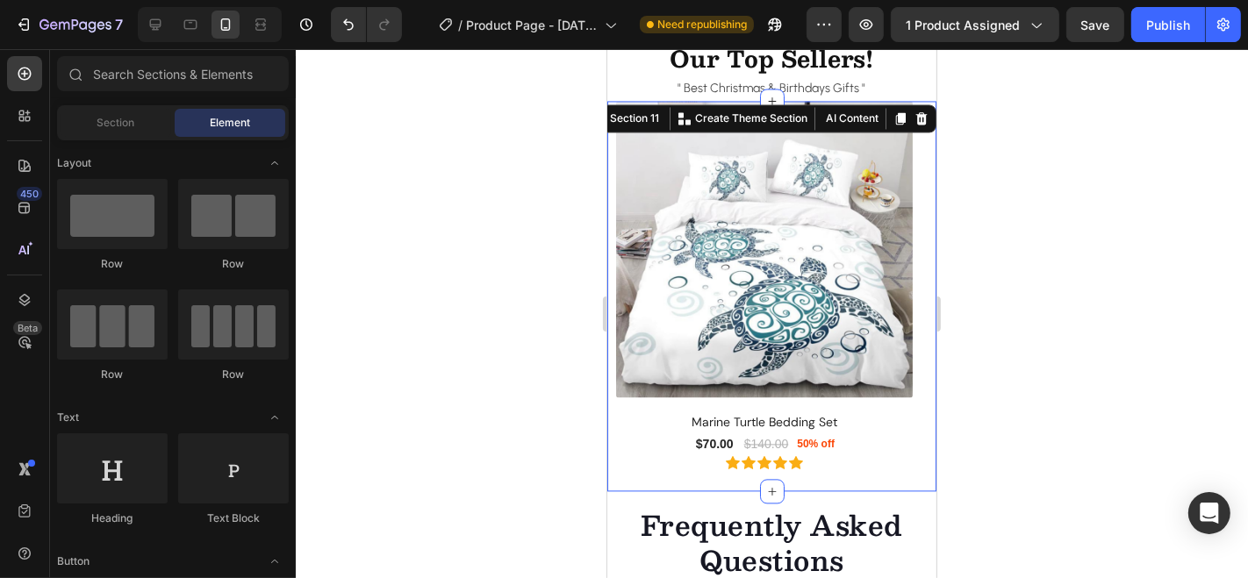
click at [524, 186] on div at bounding box center [772, 313] width 952 height 529
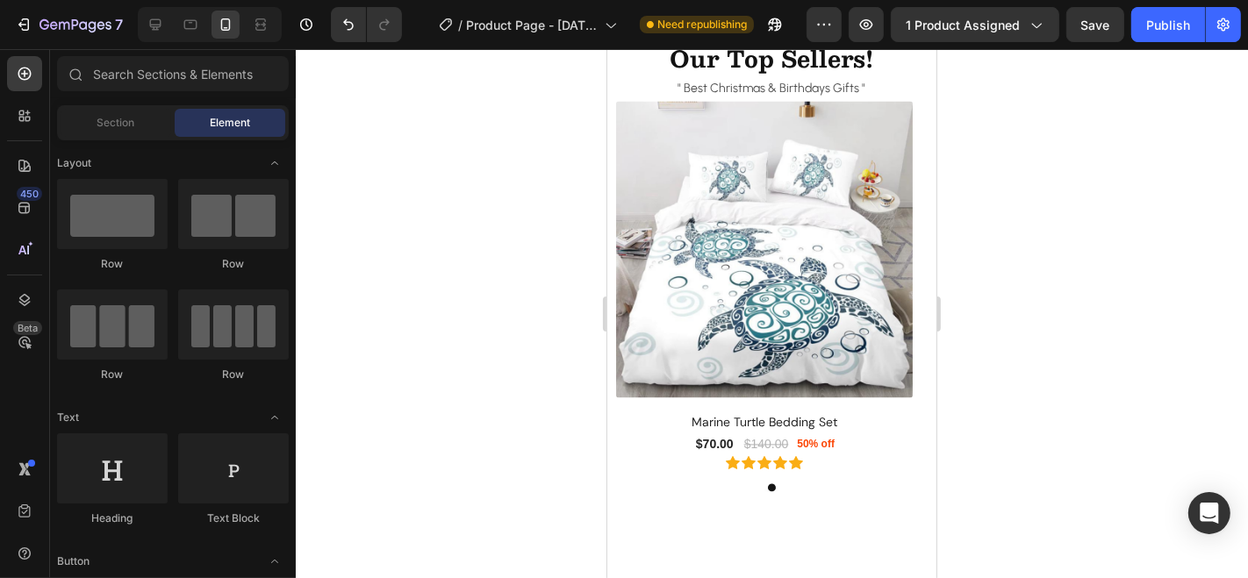
scroll to position [2889, 0]
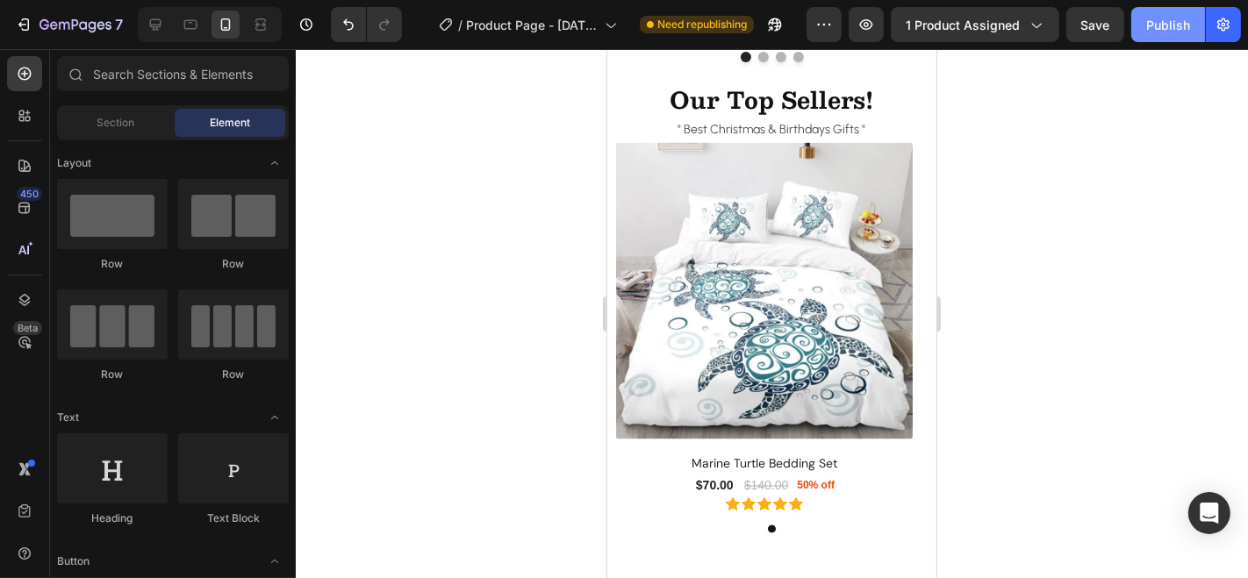
click at [1156, 25] on div "Publish" at bounding box center [1168, 25] width 44 height 18
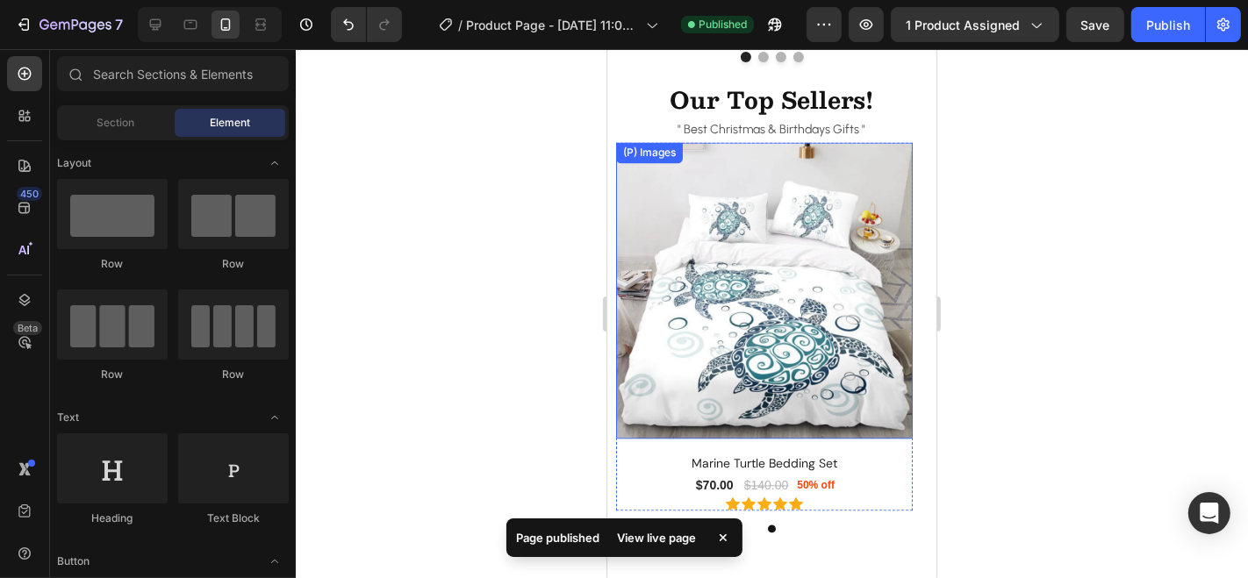
click at [680, 209] on img at bounding box center [763, 289] width 297 height 297
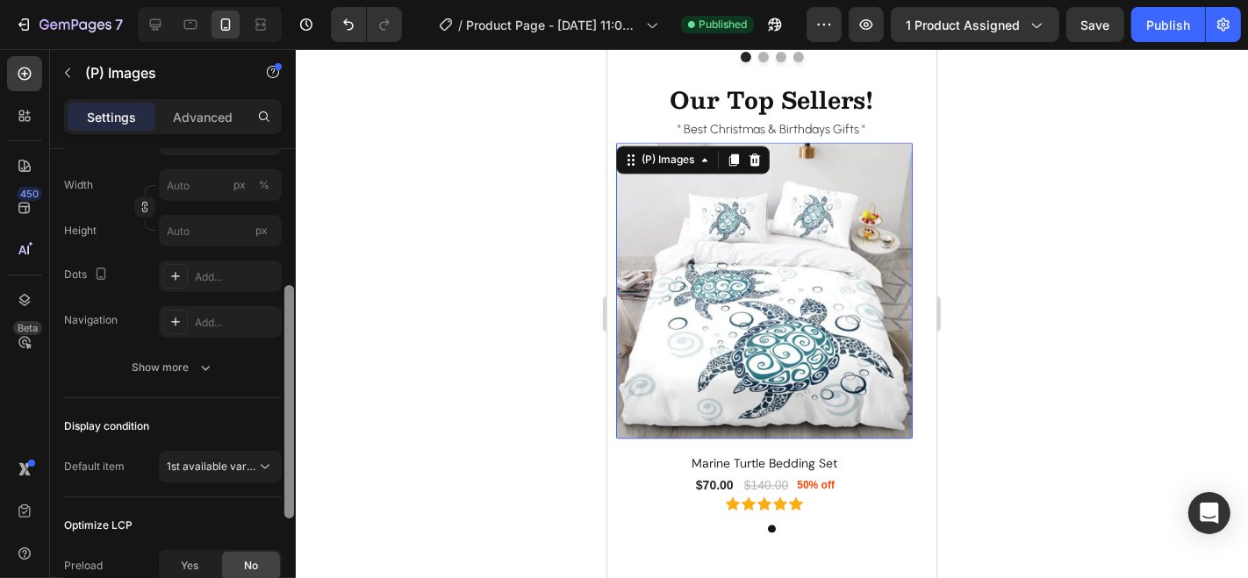
scroll to position [333, 0]
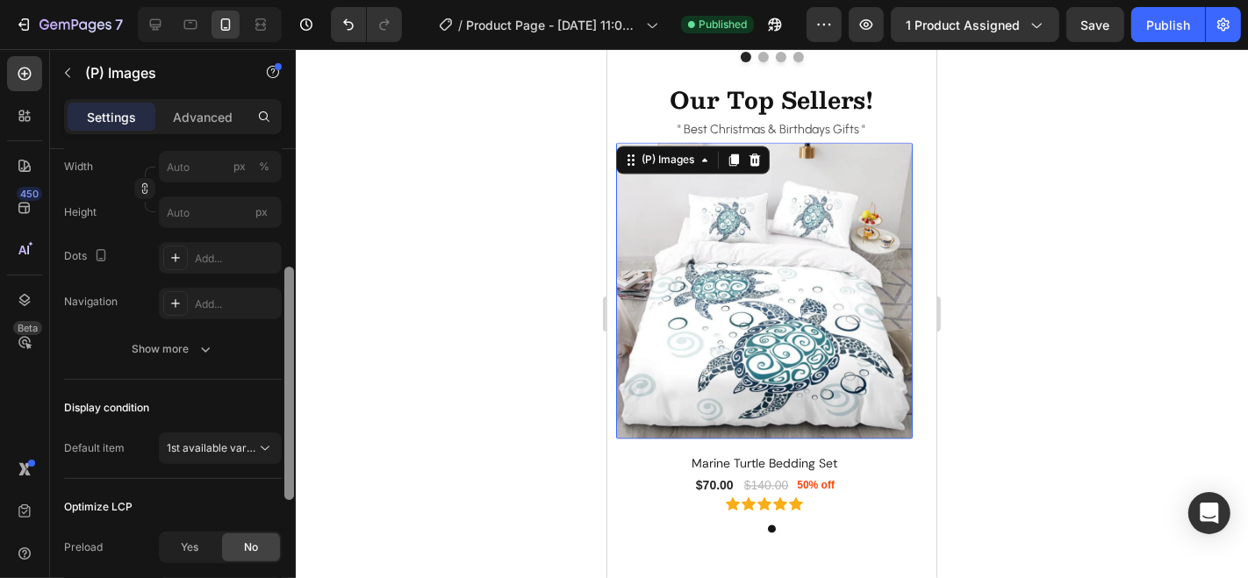
drag, startPoint x: 289, startPoint y: 214, endPoint x: 288, endPoint y: 376, distance: 162.3
click at [288, 376] on div at bounding box center [289, 383] width 10 height 233
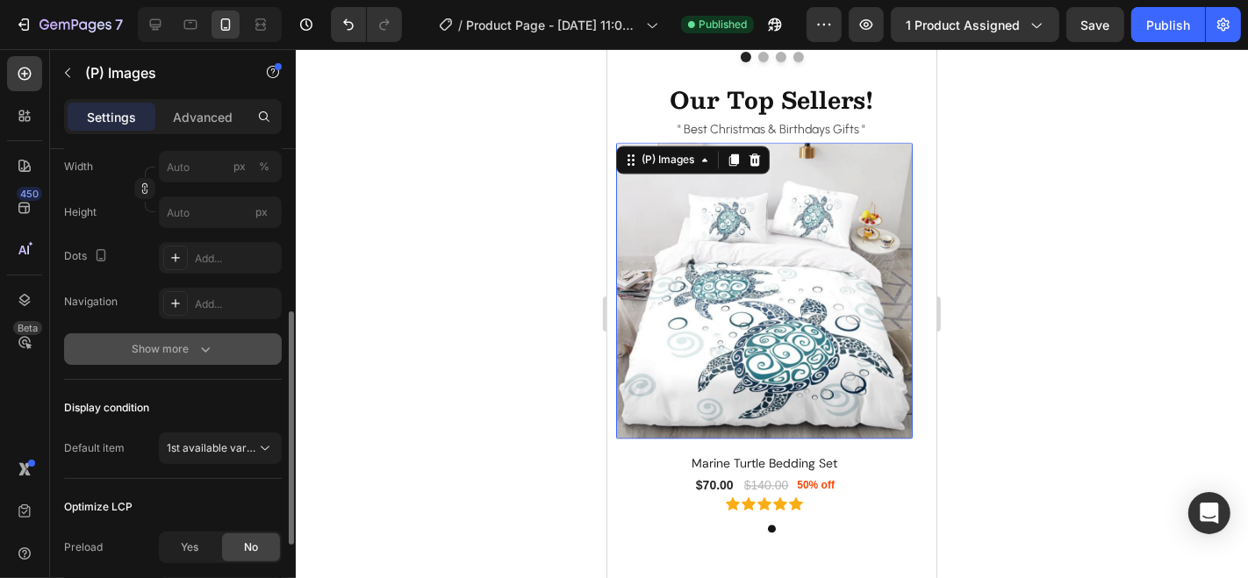
click at [206, 355] on icon "button" at bounding box center [206, 349] width 18 height 18
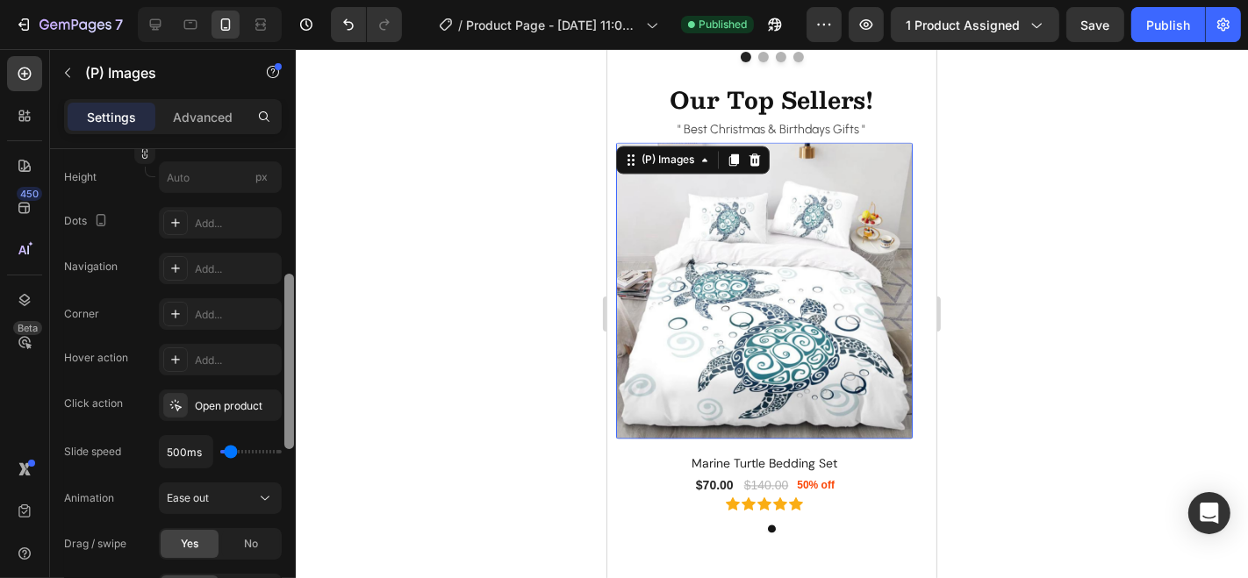
drag, startPoint x: 290, startPoint y: 398, endPoint x: 290, endPoint y: 418, distance: 19.3
click at [290, 418] on div at bounding box center [289, 361] width 10 height 175
click at [238, 305] on div "Add..." at bounding box center [236, 313] width 82 height 16
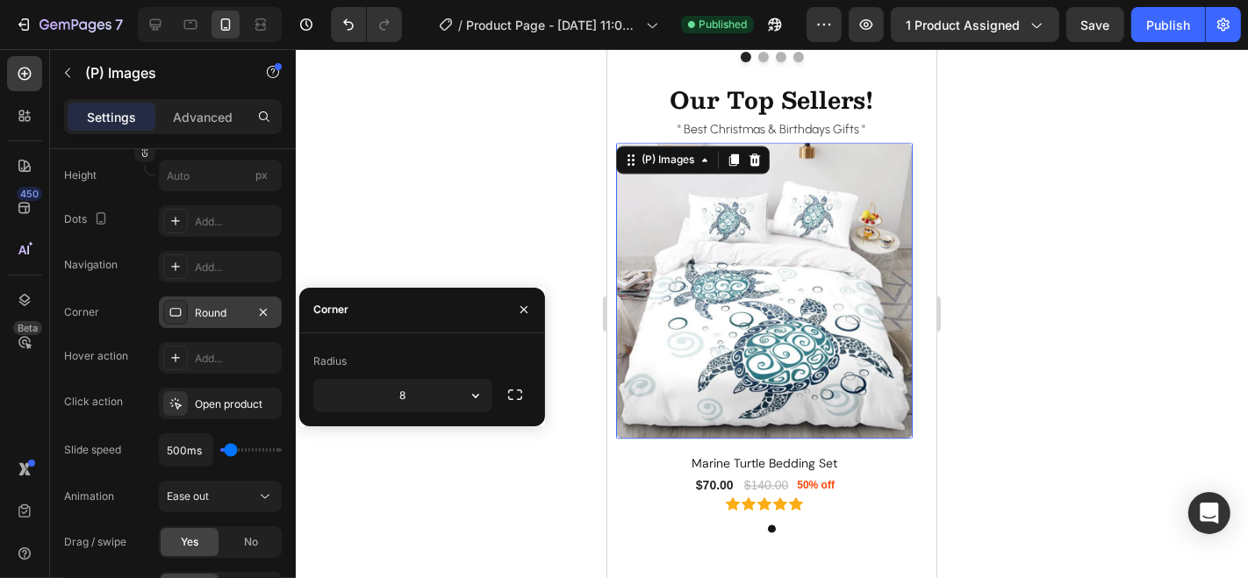
click at [452, 174] on div at bounding box center [772, 313] width 952 height 529
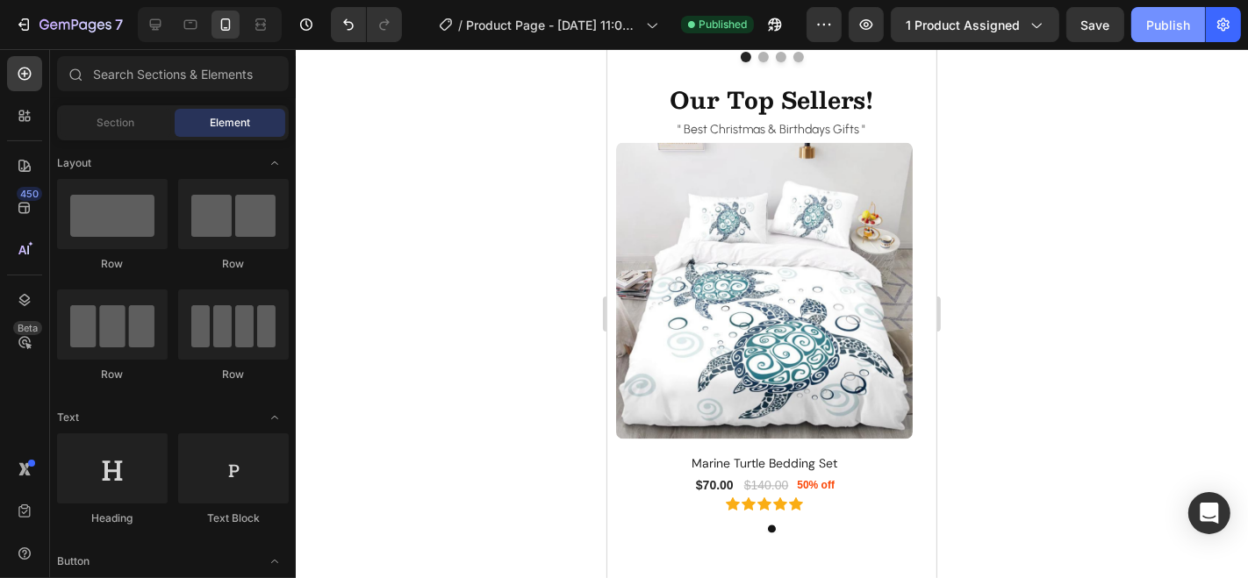
click at [1154, 17] on div "Publish" at bounding box center [1168, 25] width 44 height 18
